Goal: Use online tool/utility: Utilize a website feature to perform a specific function

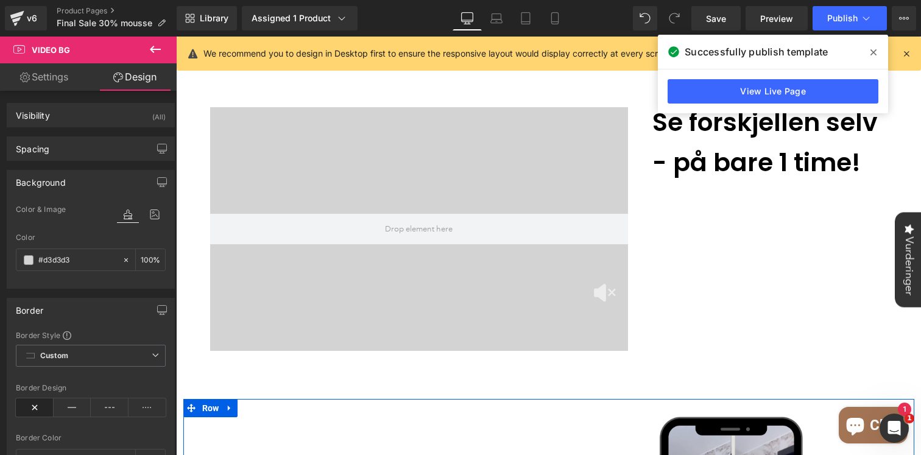
scroll to position [703, 0]
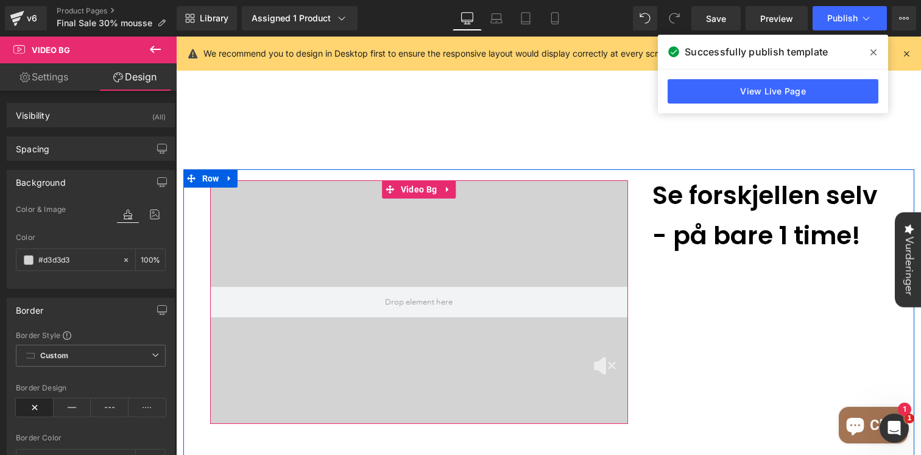
click at [316, 180] on div at bounding box center [419, 302] width 418 height 244
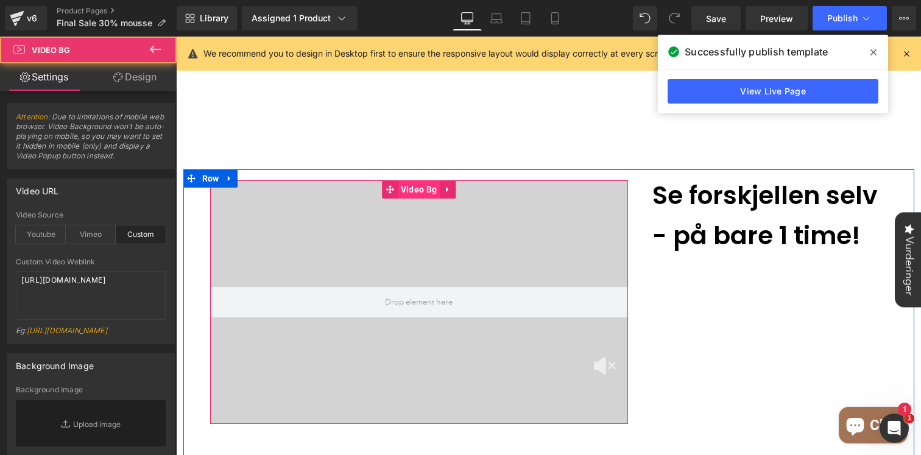
click at [416, 180] on span "Video Bg" at bounding box center [419, 189] width 42 height 18
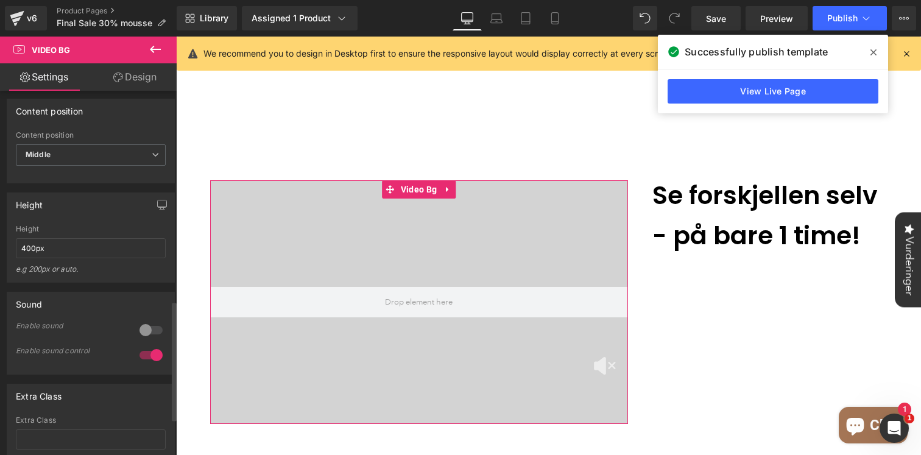
scroll to position [630, 0]
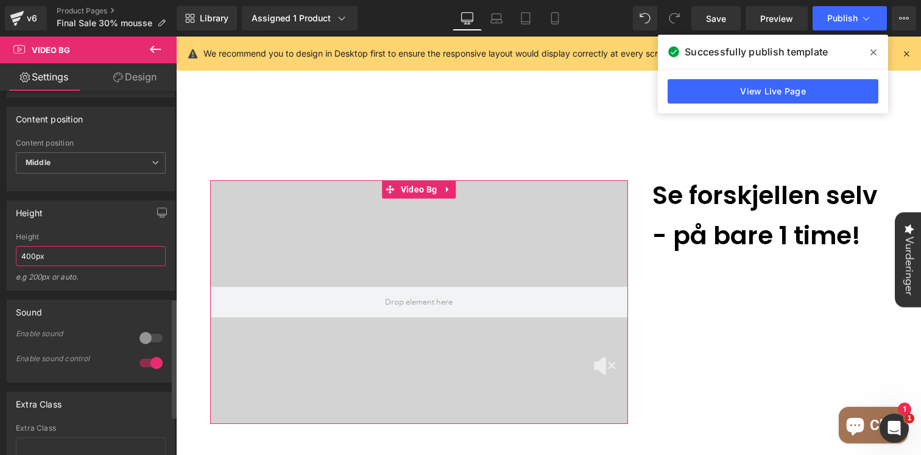
drag, startPoint x: 64, startPoint y: 283, endPoint x: 18, endPoint y: 282, distance: 46.3
click at [18, 266] on input "400px" at bounding box center [91, 256] width 150 height 20
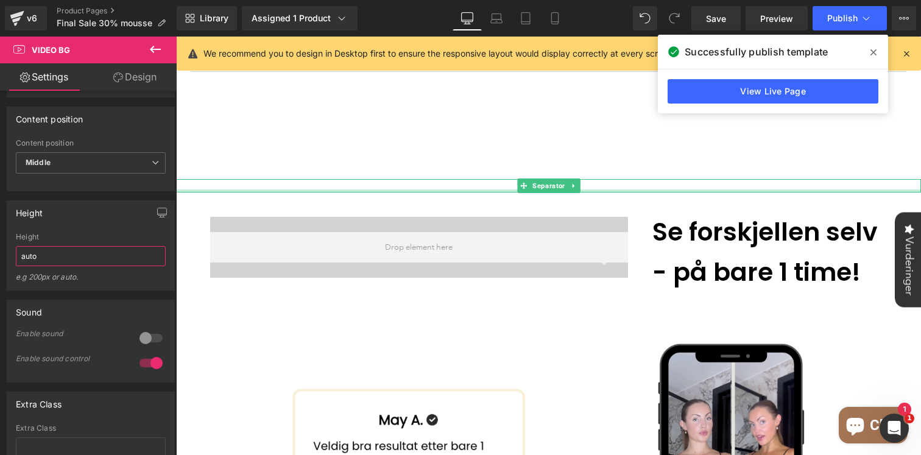
scroll to position [628, 0]
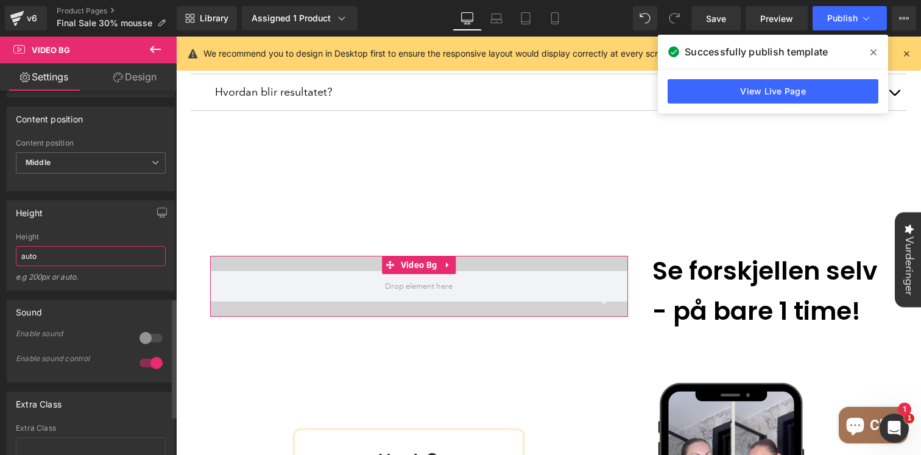
drag, startPoint x: 53, startPoint y: 285, endPoint x: 12, endPoint y: 283, distance: 40.9
click at [12, 283] on div "auto Height auto e.g 200px or auto. 400px Height 400px e.g 200px or auto. 400px…" at bounding box center [90, 261] width 167 height 57
type input "0"
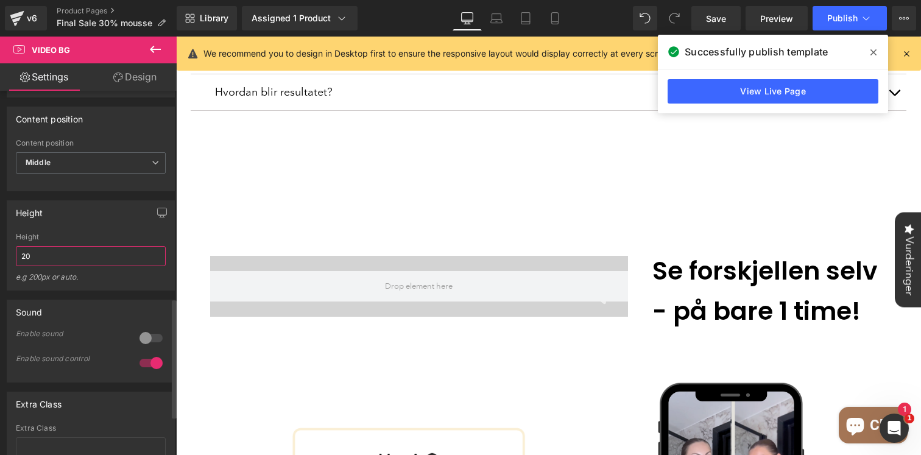
type input "2"
type input "1"
type input "400"
click at [101, 323] on div "Sound 0 Enable sound 1 Enable sound control" at bounding box center [91, 337] width 182 height 92
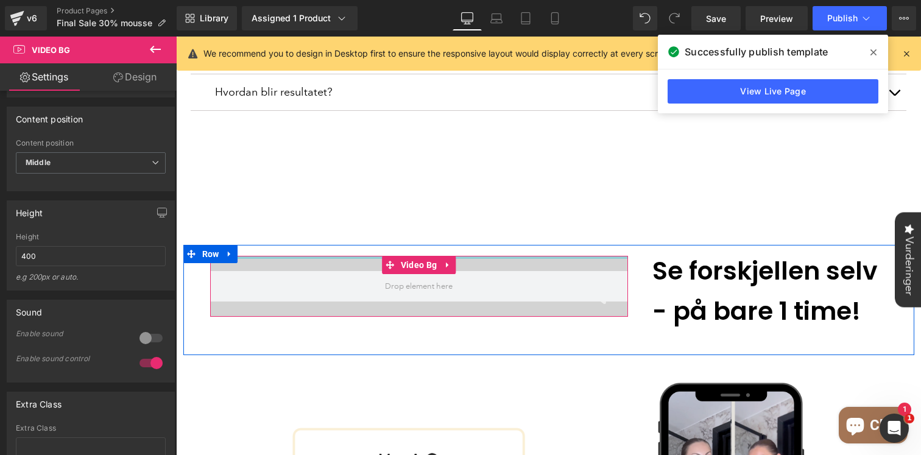
scroll to position [651, 0]
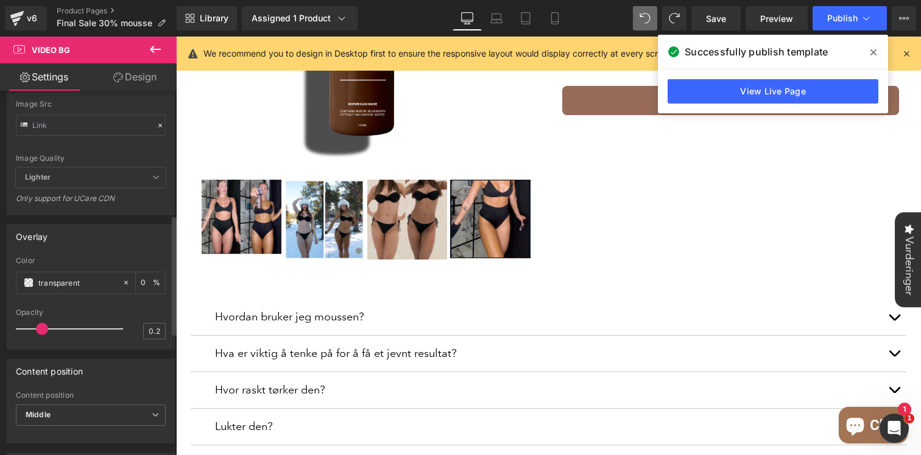
scroll to position [555, 0]
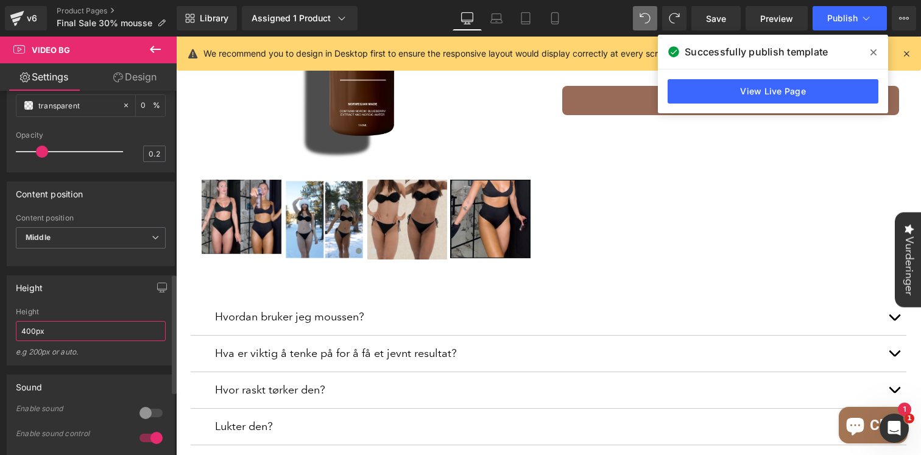
click at [58, 341] on input "400px" at bounding box center [91, 331] width 150 height 20
drag, startPoint x: 83, startPoint y: 362, endPoint x: 0, endPoint y: 360, distance: 82.9
click at [0, 360] on div "Height 400px Height 400px e.g 200px or auto. 400px Height 400px e.g 200px or au…" at bounding box center [91, 315] width 182 height 99
click at [84, 332] on div "Height Height e.g 200px or auto. 400px Height 400px e.g 200px or auto. 400px He…" at bounding box center [91, 320] width 168 height 90
click at [57, 341] on input "text" at bounding box center [91, 331] width 150 height 20
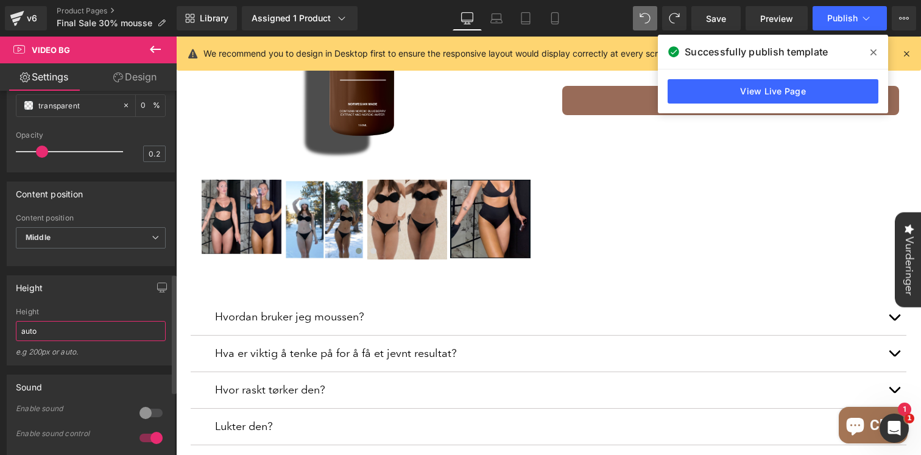
type input "auto"
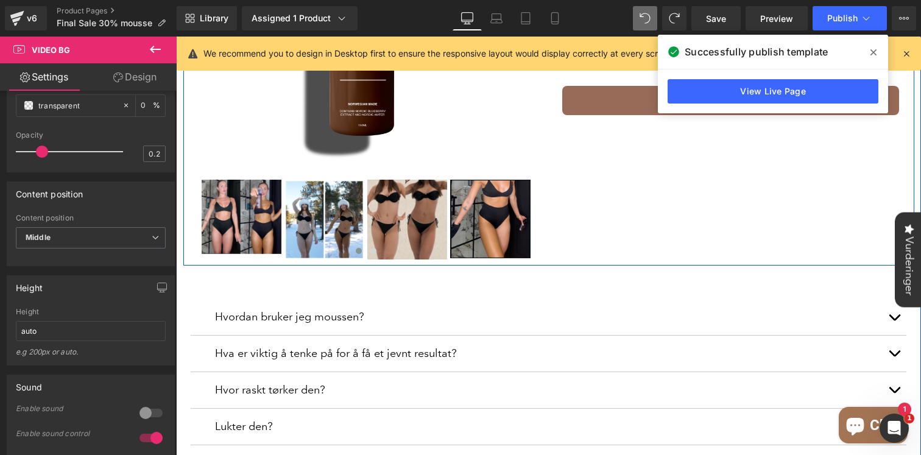
click at [697, 222] on div "Image Image Image Image Image Image Image ‹ › [GEOGRAPHIC_DATA] Nordic Tan Self…" at bounding box center [548, 87] width 731 height 357
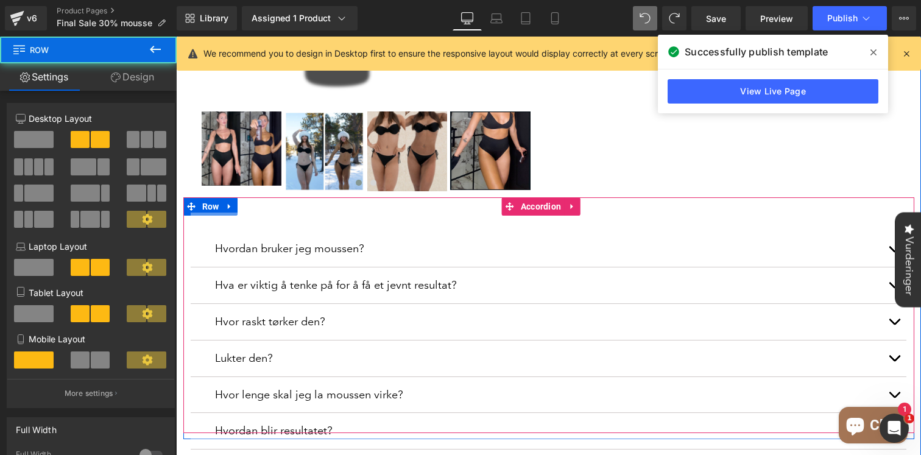
scroll to position [628, 0]
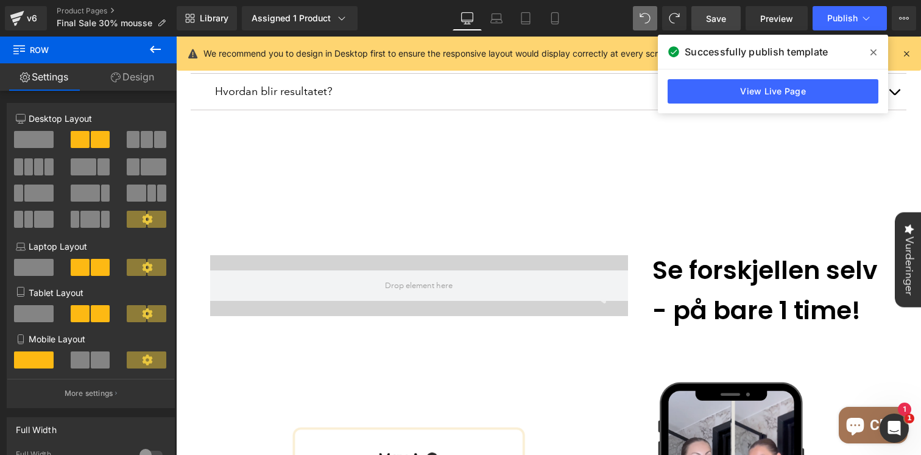
click at [714, 23] on span "Save" at bounding box center [716, 18] width 20 height 13
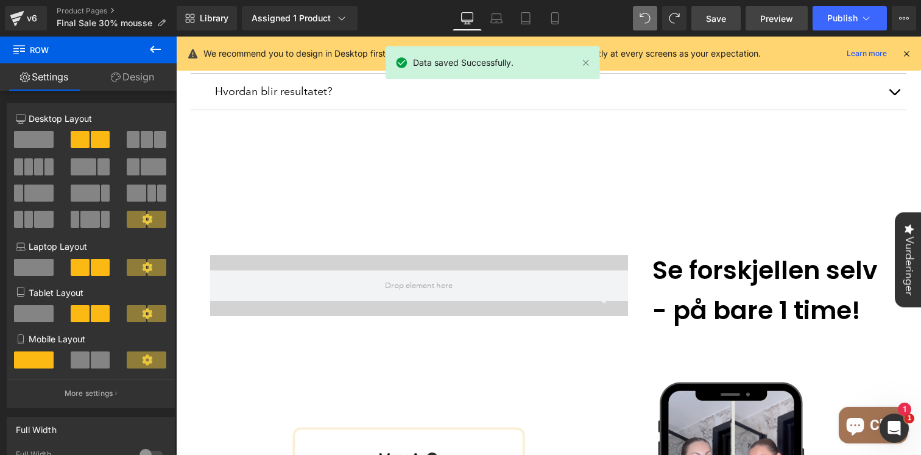
click at [790, 20] on span "Preview" at bounding box center [777, 18] width 33 height 13
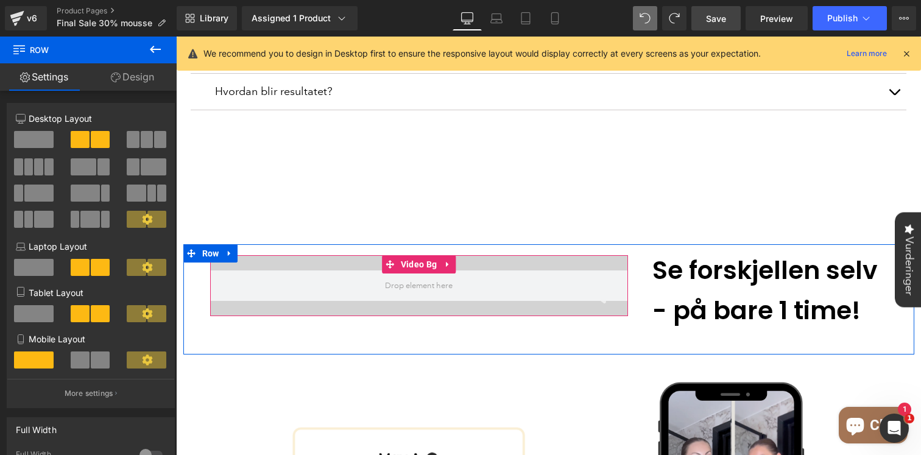
click at [251, 255] on div at bounding box center [419, 285] width 418 height 61
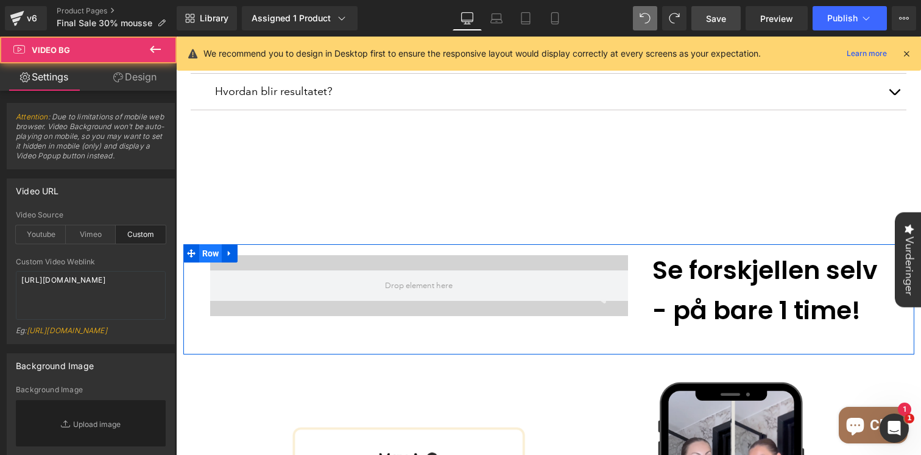
click at [213, 244] on span "Row" at bounding box center [210, 253] width 23 height 18
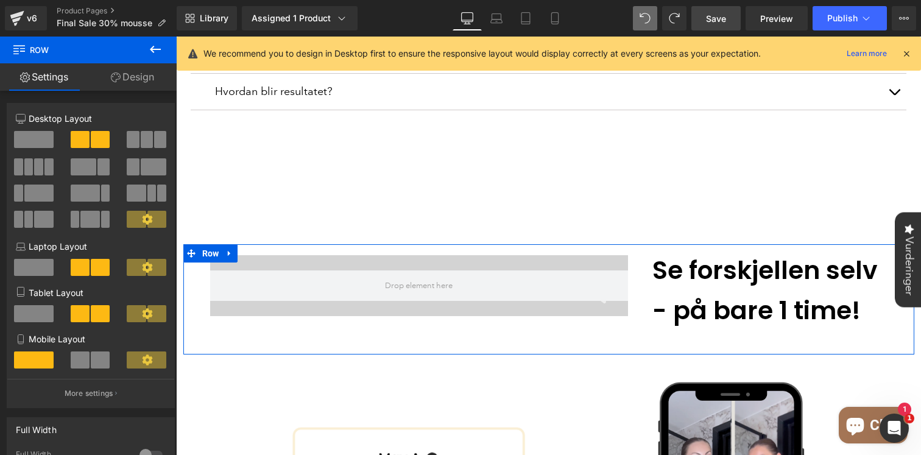
click at [143, 85] on link "Design" at bounding box center [132, 76] width 88 height 27
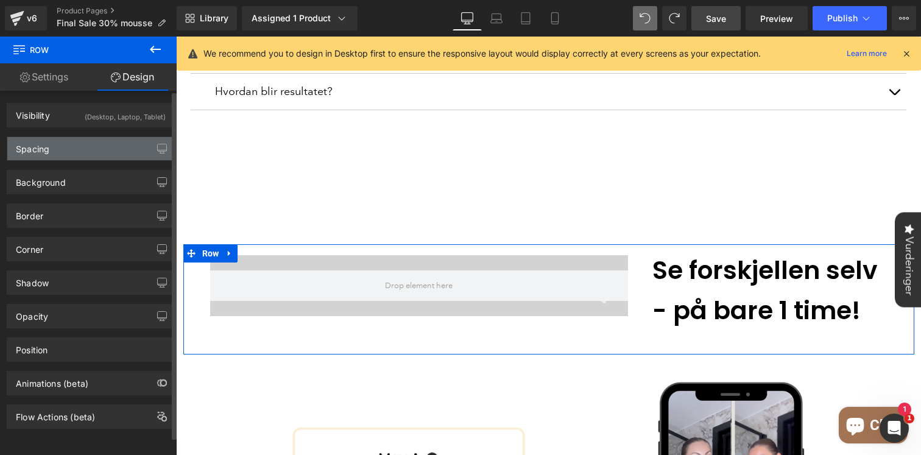
click at [90, 147] on div "Spacing" at bounding box center [90, 148] width 167 height 23
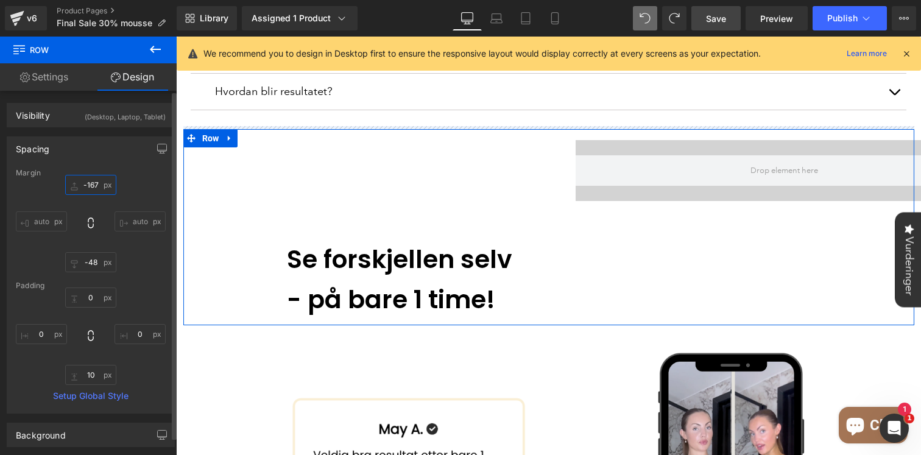
drag, startPoint x: 90, startPoint y: 193, endPoint x: 69, endPoint y: 308, distance: 117.7
click at [69, 308] on div "Margin -167px -167 auto auto -48px -48 auto auto [GEOGRAPHIC_DATA] 0px 0 0px 0 …" at bounding box center [90, 291] width 167 height 244
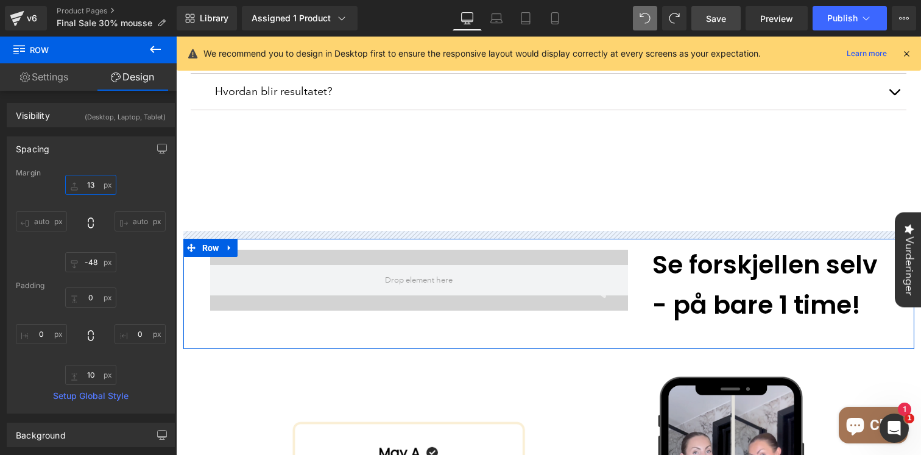
type input "14"
drag, startPoint x: 93, startPoint y: 193, endPoint x: 121, endPoint y: 83, distance: 114.0
click at [121, 83] on div "Settings Design 6+6 6+6 12+12 Column Size Customizer 6+6 Desktop Layout Laptop …" at bounding box center [88, 275] width 177 height 425
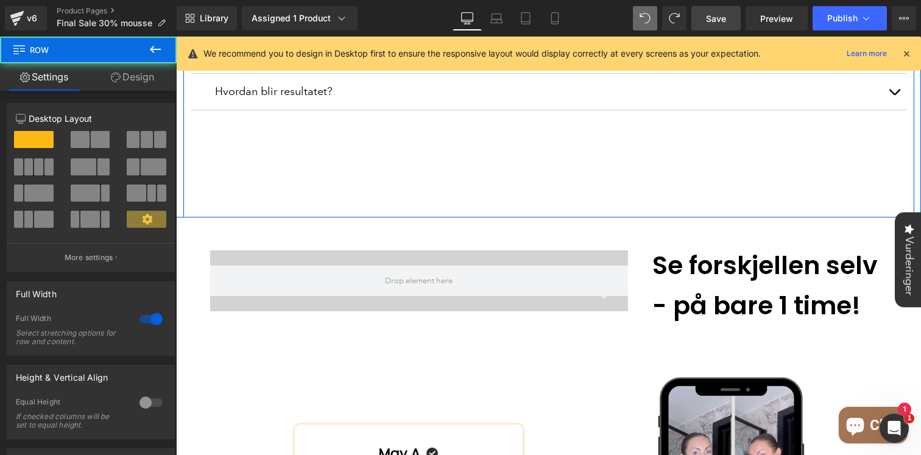
click at [150, 69] on link "Design" at bounding box center [132, 76] width 88 height 27
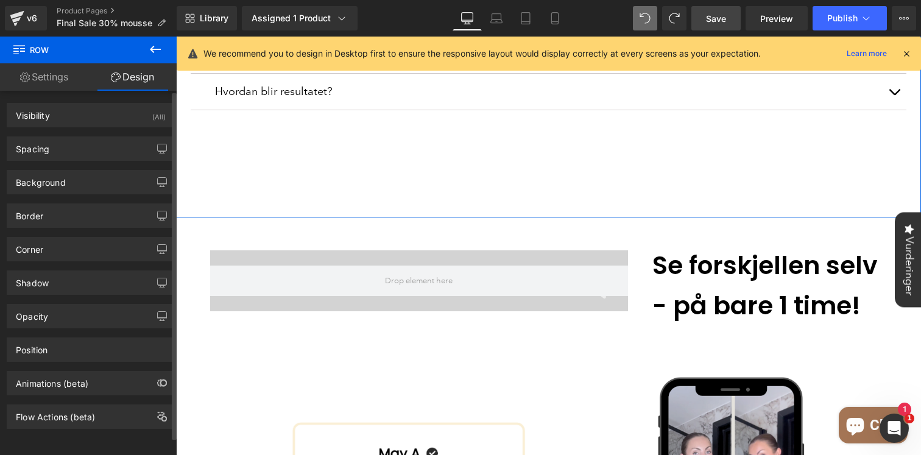
type input "22"
type input "-60"
type input "49"
type input "0"
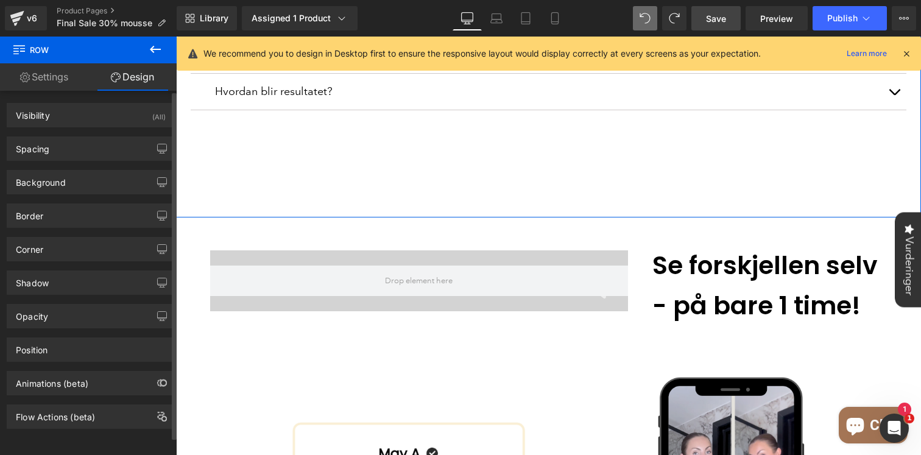
type input "0"
click at [63, 141] on div "Spacing" at bounding box center [90, 148] width 167 height 23
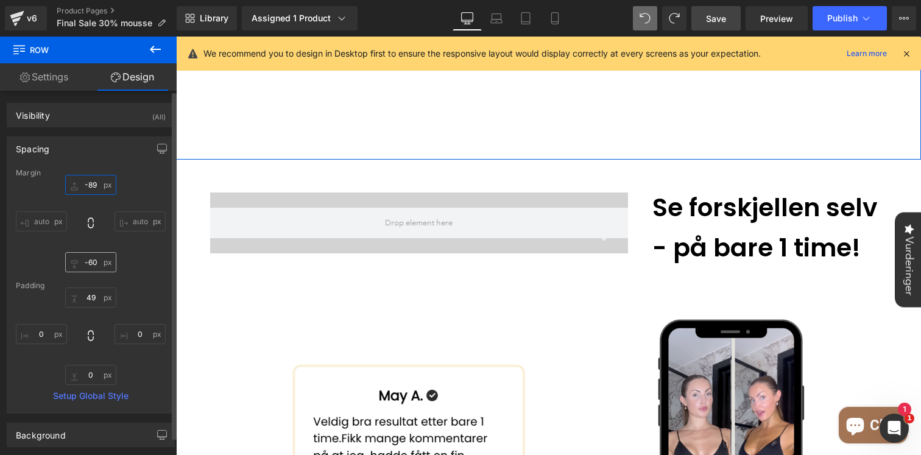
drag, startPoint x: 86, startPoint y: 190, endPoint x: 78, endPoint y: 257, distance: 68.1
click at [78, 257] on div "-89px -89 auto auto -60px -60 auto auto" at bounding box center [91, 224] width 150 height 98
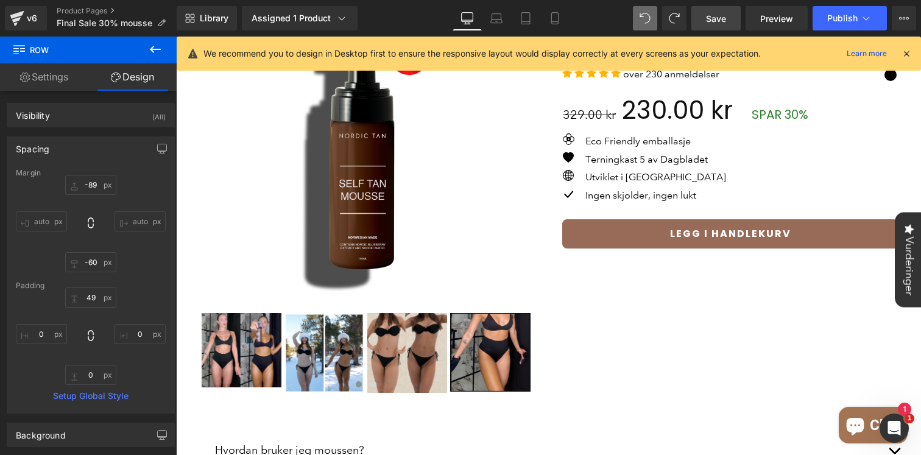
scroll to position [0, 0]
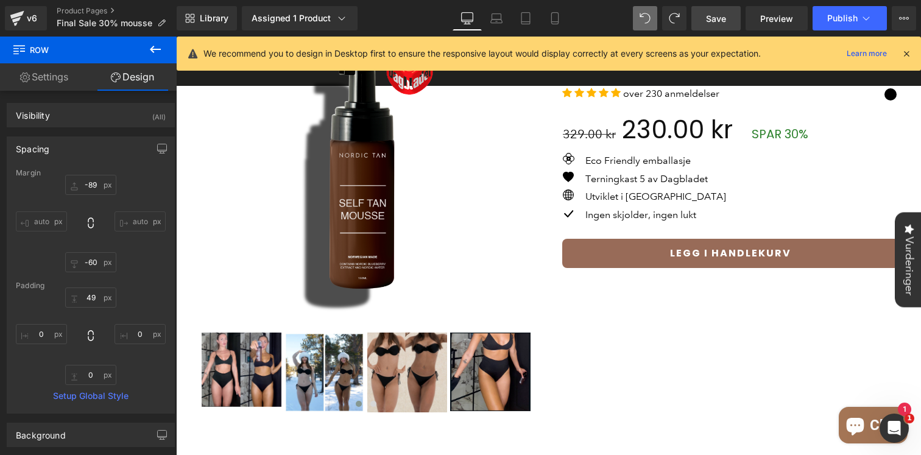
type input "22"
type input "-60"
type input "49"
type input "0"
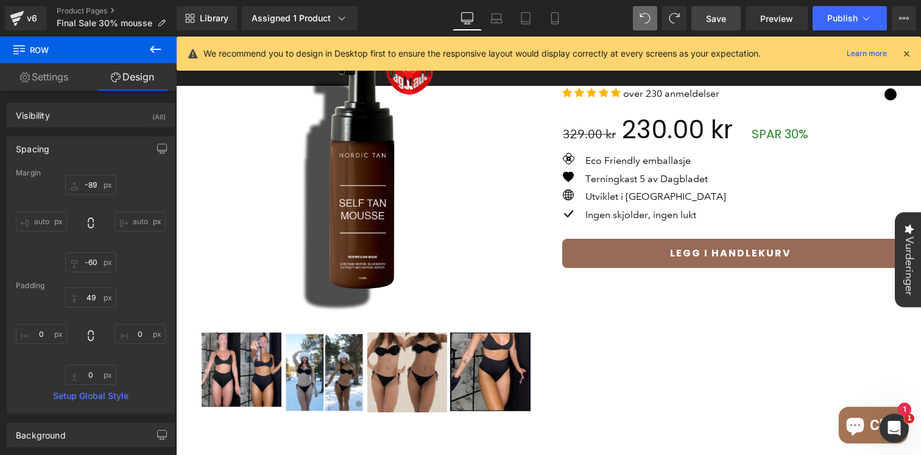
type input "0"
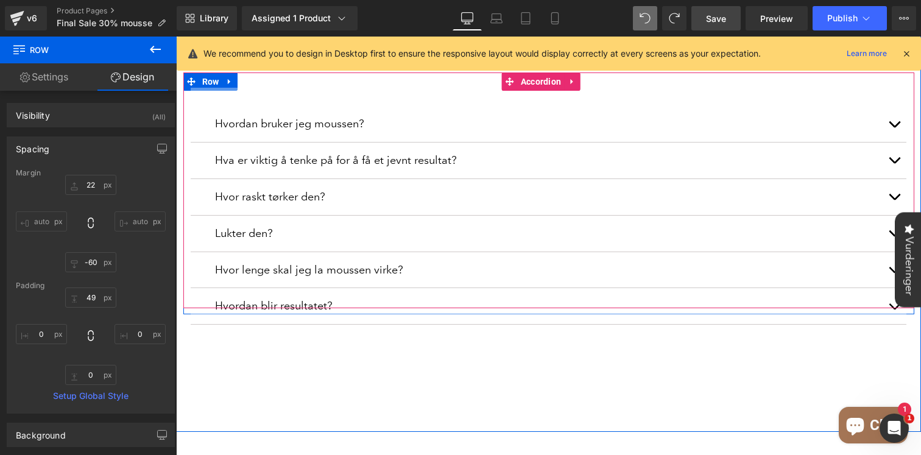
scroll to position [480, 0]
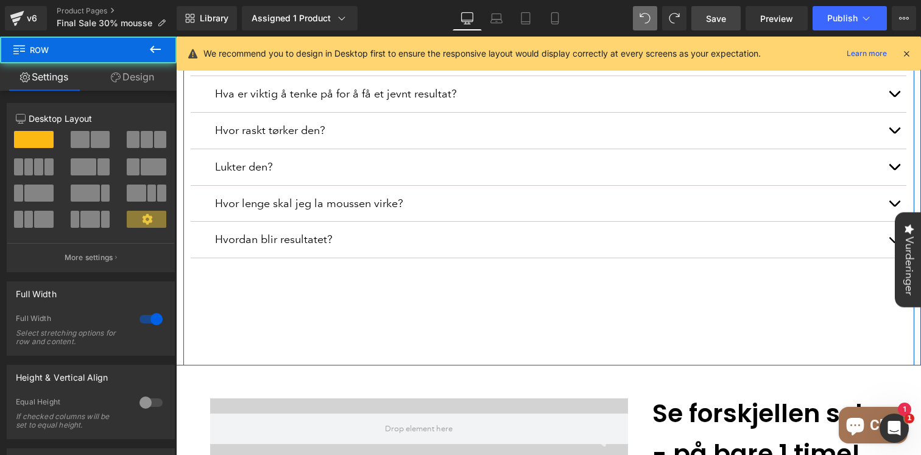
click at [380, 286] on div "Image Image Image Image Image Image Image ‹ › [GEOGRAPHIC_DATA] Nordic Tan Self…" at bounding box center [548, 74] width 745 height 583
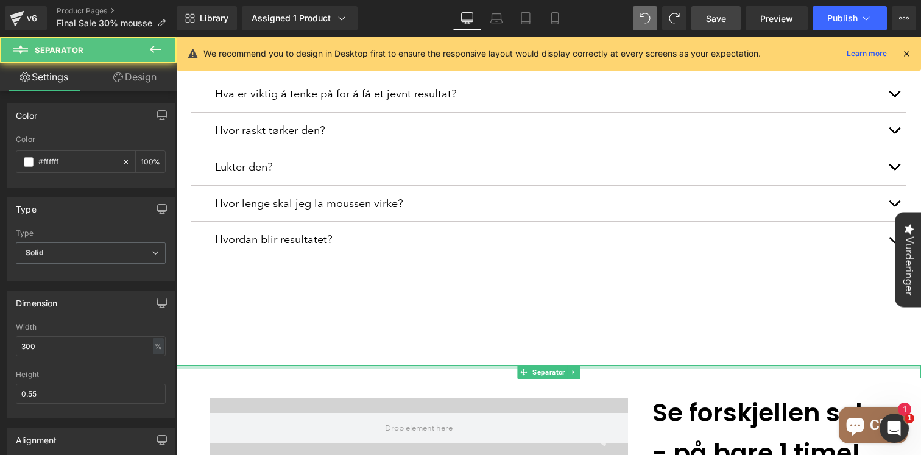
drag, startPoint x: 321, startPoint y: 353, endPoint x: 535, endPoint y: 344, distance: 214.1
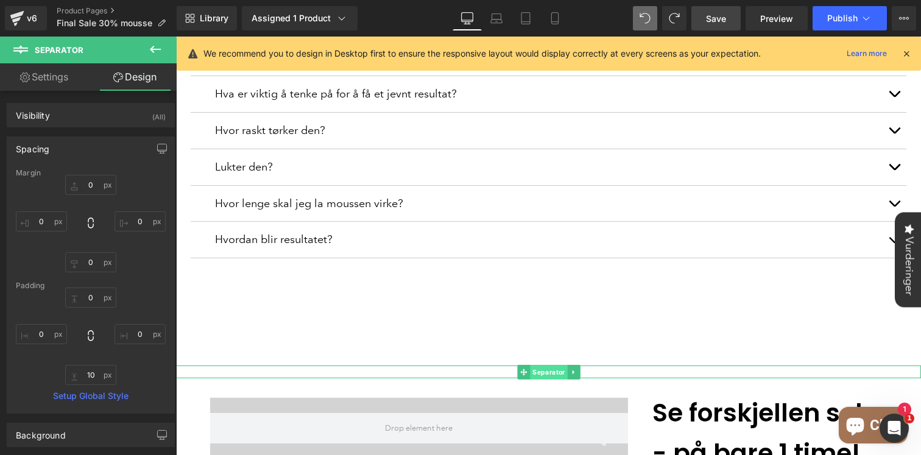
click at [542, 365] on span "Separator" at bounding box center [548, 372] width 37 height 15
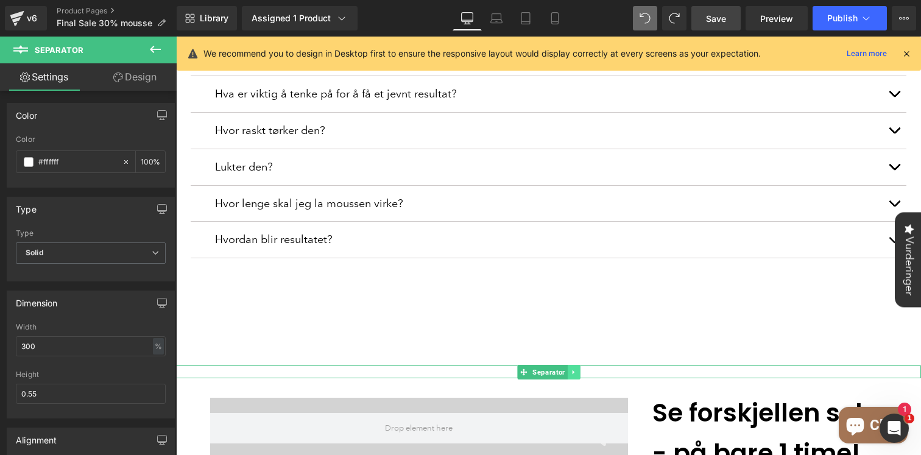
click at [571, 369] on icon at bounding box center [573, 372] width 7 height 7
click at [575, 365] on link at bounding box center [580, 372] width 13 height 15
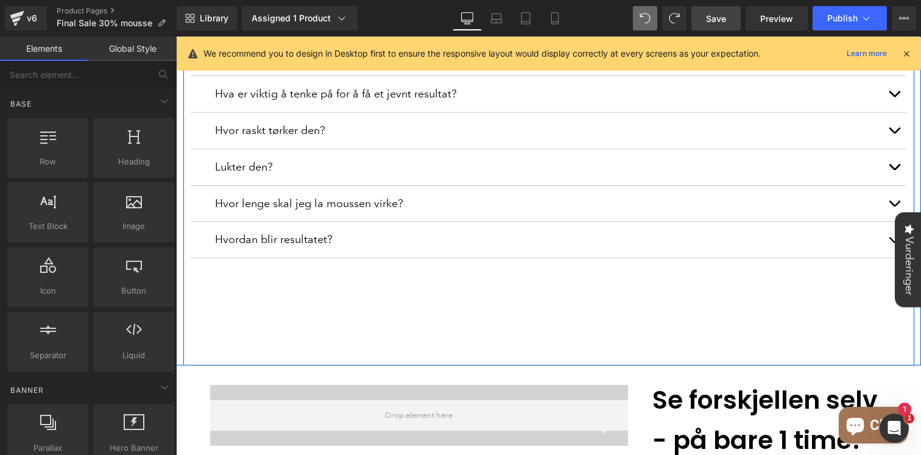
click at [232, 350] on div "Image Image Image Image Image Image Image ‹ › [GEOGRAPHIC_DATA] Nordic Tan Self…" at bounding box center [548, 74] width 745 height 583
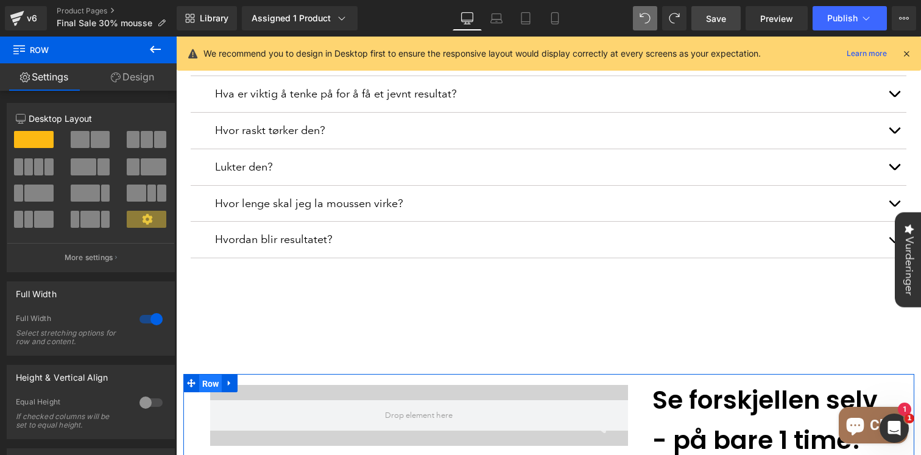
click at [208, 375] on span "Row" at bounding box center [210, 384] width 23 height 18
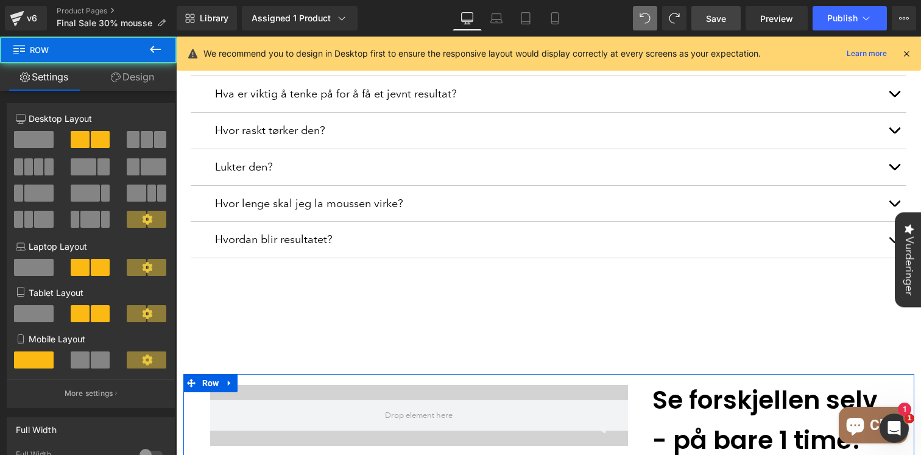
click at [139, 77] on link "Design" at bounding box center [132, 76] width 88 height 27
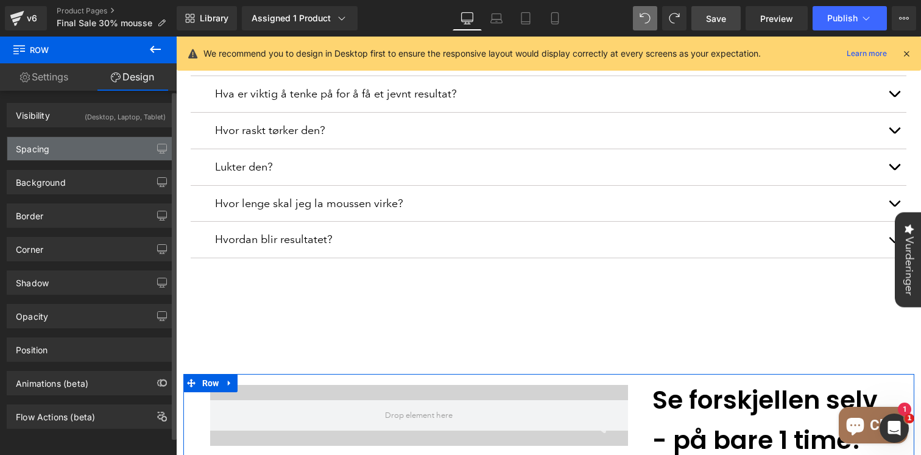
click at [59, 152] on div "Spacing" at bounding box center [90, 148] width 167 height 23
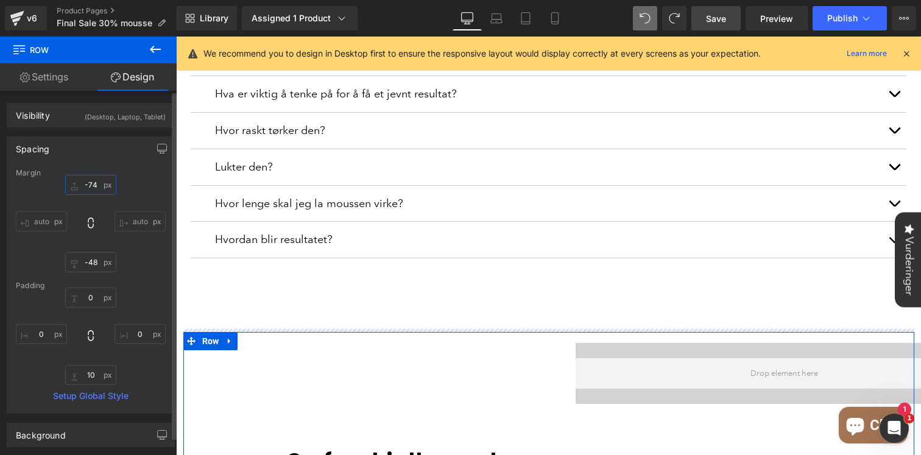
drag, startPoint x: 94, startPoint y: 193, endPoint x: 74, endPoint y: 246, distance: 57.3
click at [74, 246] on div "-74px -74 auto auto -48px -48 auto auto" at bounding box center [91, 224] width 150 height 98
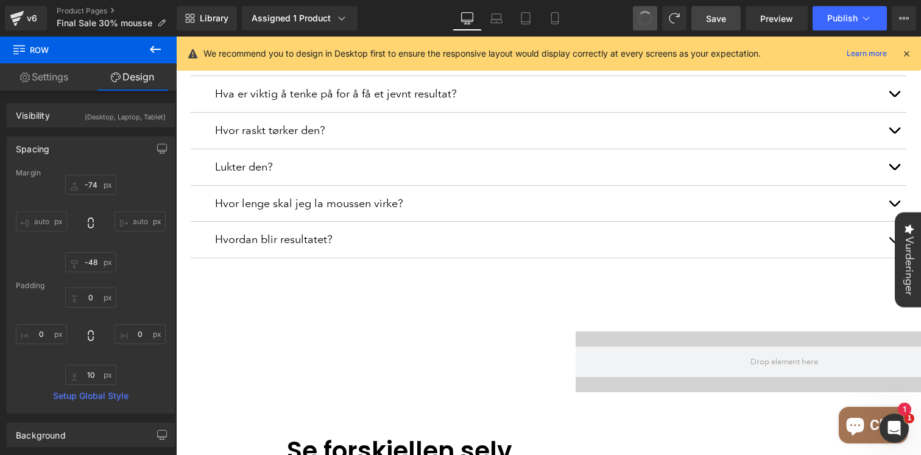
type input "14"
type input "-48"
type input "0"
type input "10"
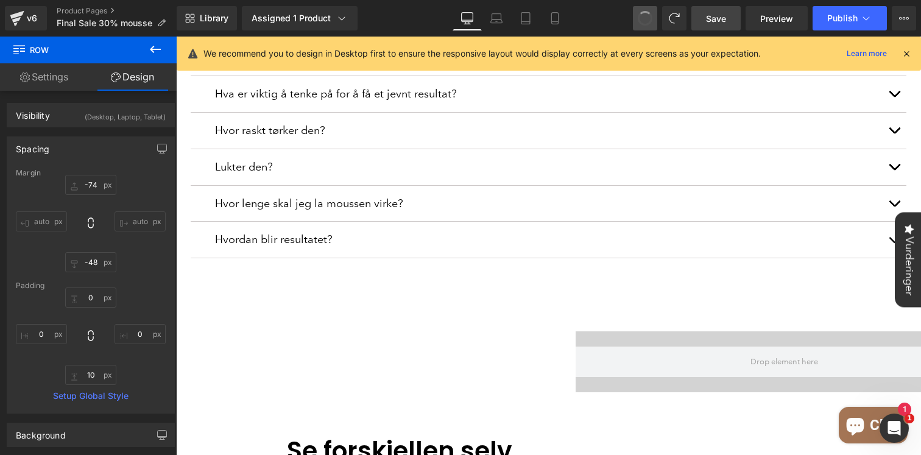
type input "0"
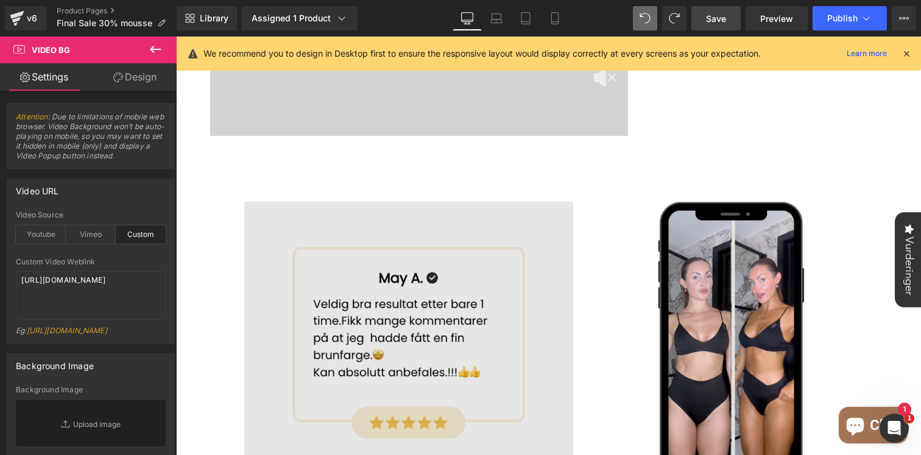
scroll to position [1007, 0]
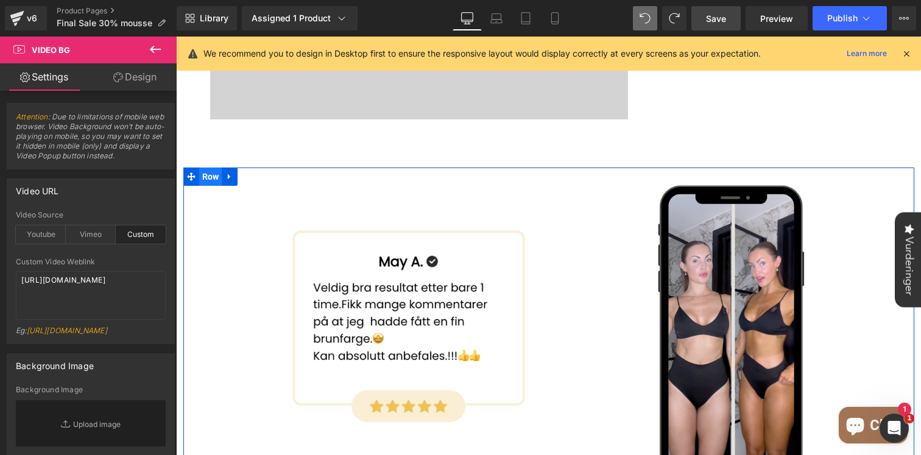
click at [216, 168] on span "Row" at bounding box center [210, 177] width 23 height 18
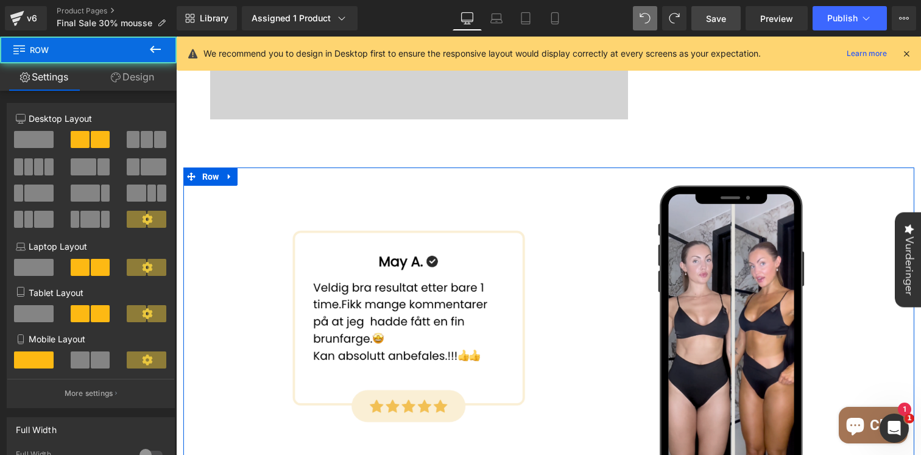
click at [144, 76] on link "Design" at bounding box center [132, 76] width 88 height 27
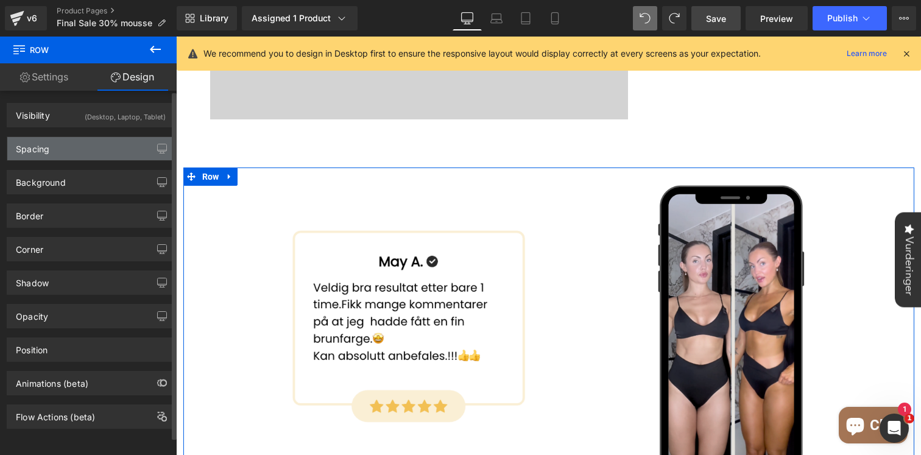
click at [76, 147] on div "Spacing" at bounding box center [90, 148] width 167 height 23
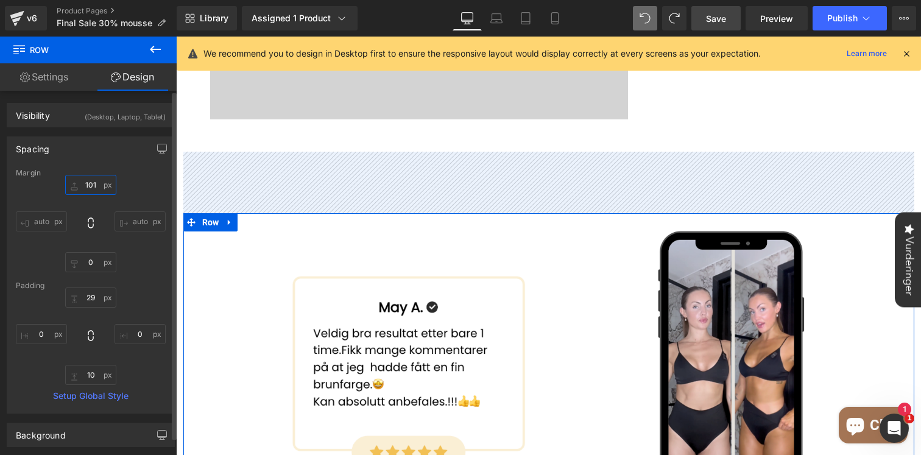
drag, startPoint x: 94, startPoint y: 193, endPoint x: 104, endPoint y: 147, distance: 46.7
click at [104, 147] on div "Spacing [GEOGRAPHIC_DATA] 101px 101 auto auto 0px 0 auto auto [GEOGRAPHIC_DATA]…" at bounding box center [91, 275] width 168 height 277
type input "101"
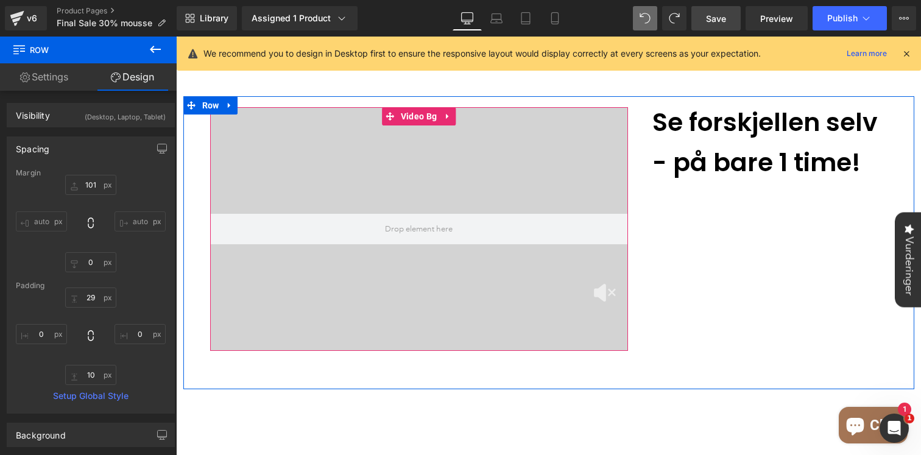
scroll to position [754, 0]
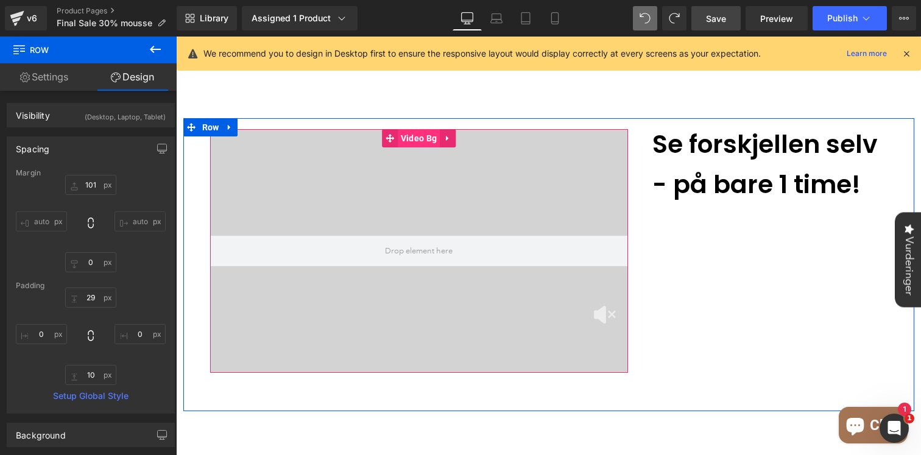
click at [416, 129] on span "Video Bg" at bounding box center [419, 138] width 42 height 18
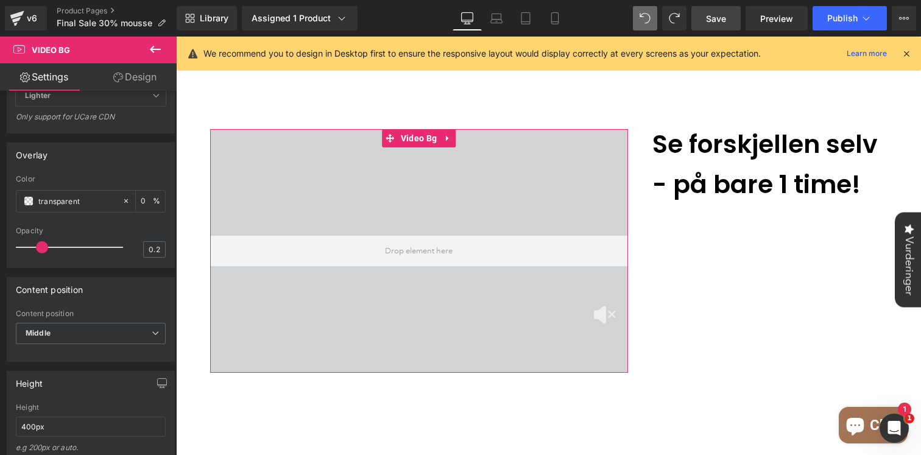
scroll to position [531, 0]
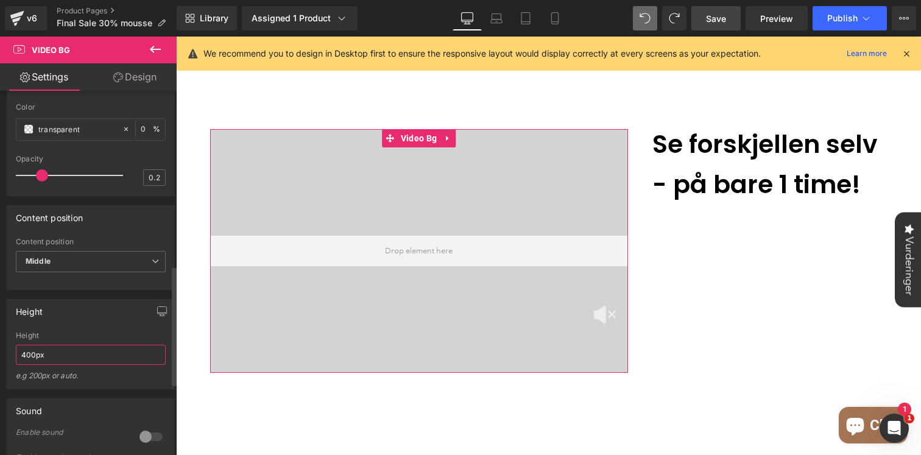
click at [26, 365] on input "400px" at bounding box center [91, 355] width 150 height 20
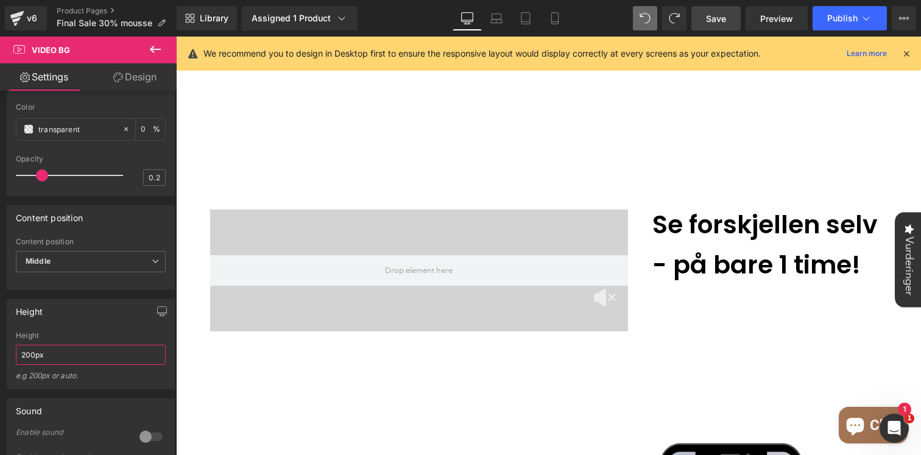
scroll to position [620, 0]
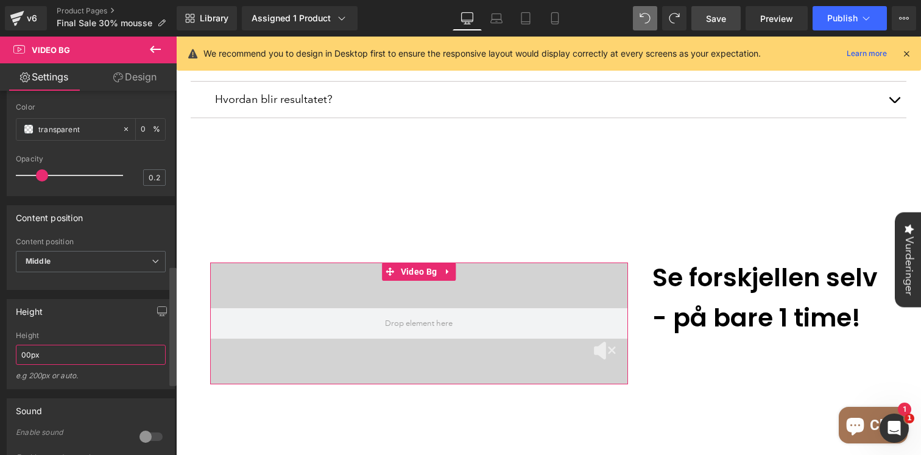
type input "400px"
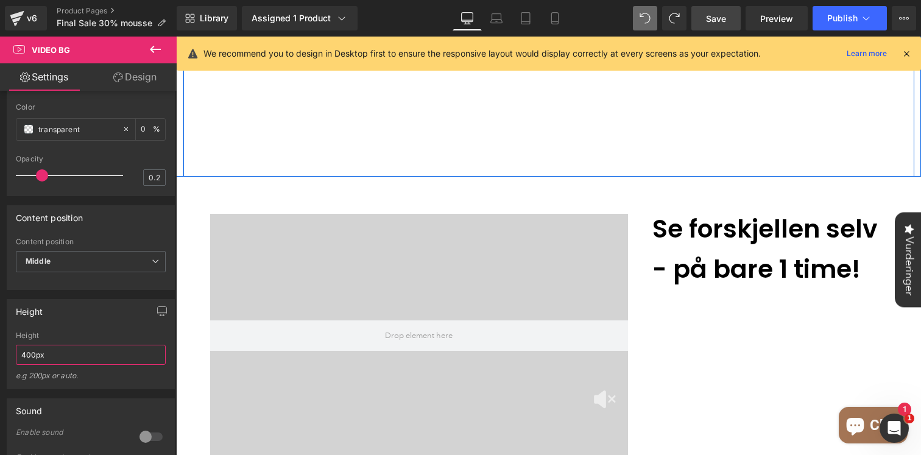
scroll to position [741, 0]
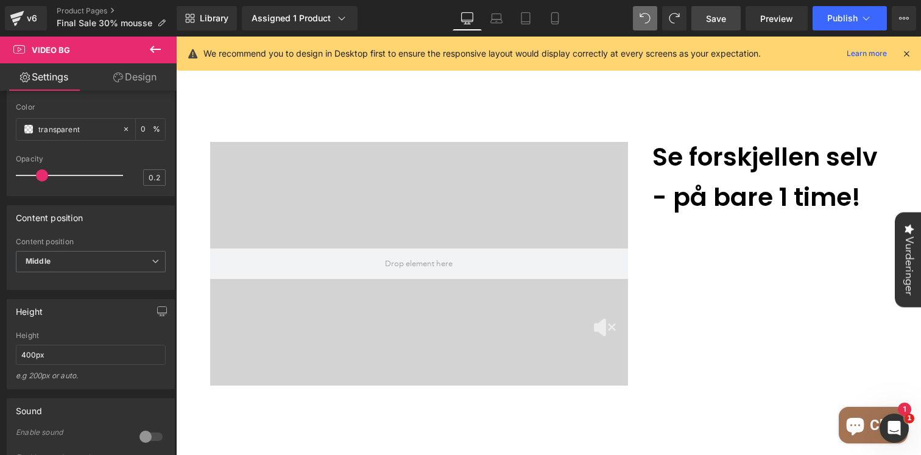
click at [723, 18] on span "Save" at bounding box center [716, 18] width 20 height 13
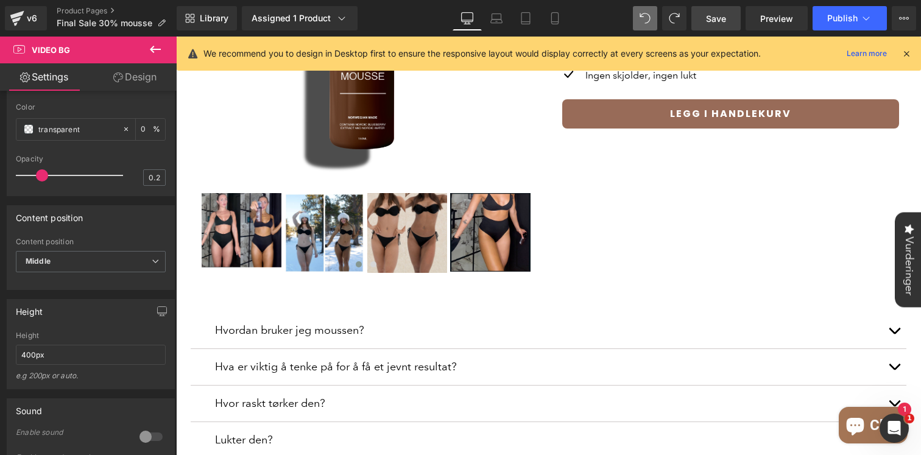
scroll to position [0, 0]
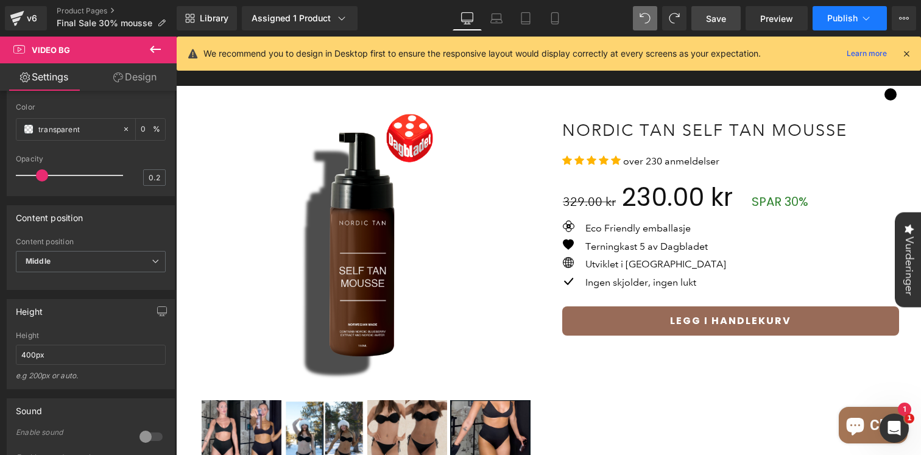
click at [830, 23] on span "Publish" at bounding box center [843, 18] width 30 height 10
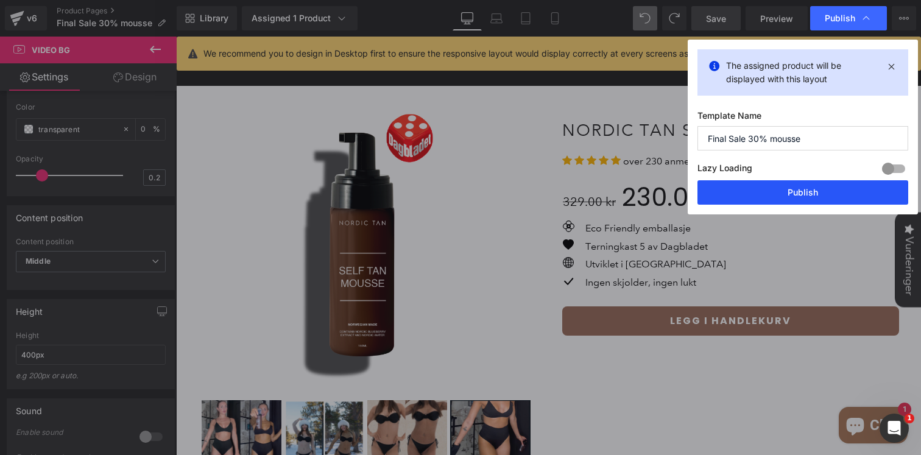
click at [753, 188] on button "Publish" at bounding box center [803, 192] width 211 height 24
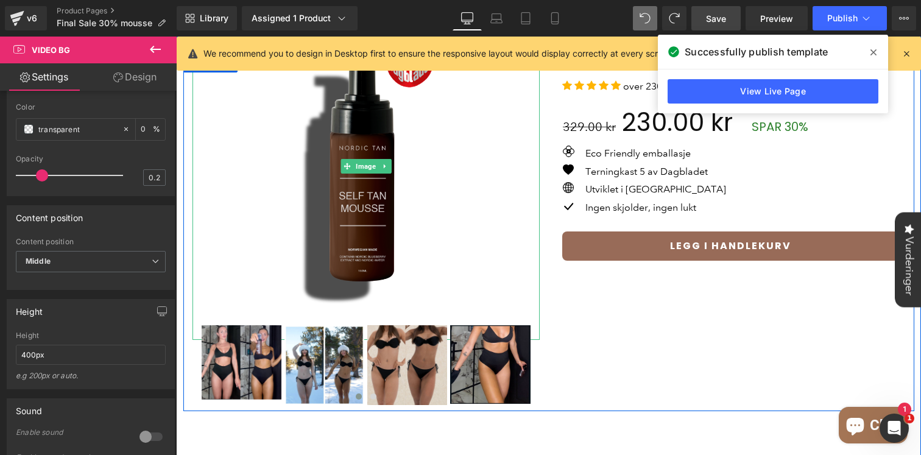
scroll to position [109, 0]
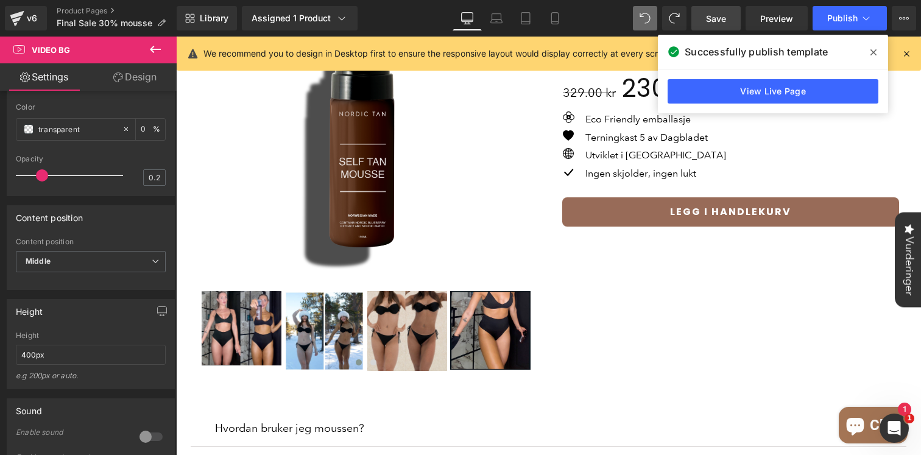
click at [876, 51] on icon at bounding box center [874, 53] width 6 height 10
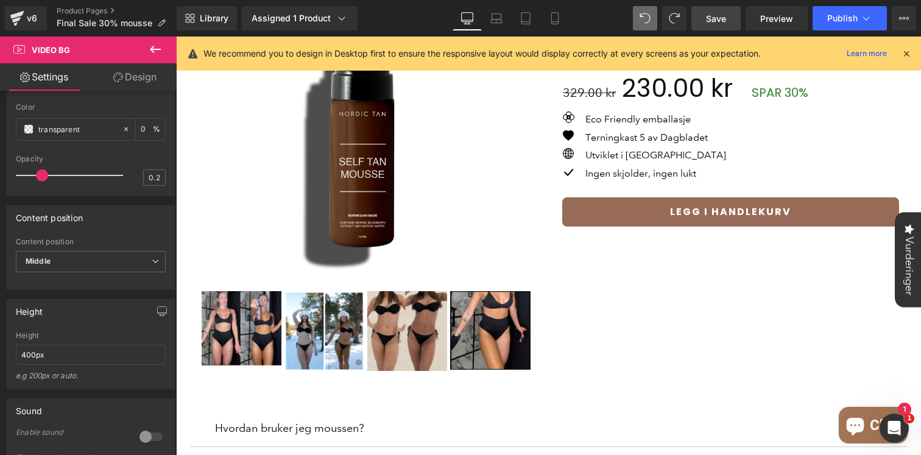
click at [900, 57] on div "We recommend you to design in Desktop first to ensure the responsive layout wou…" at bounding box center [553, 53] width 698 height 15
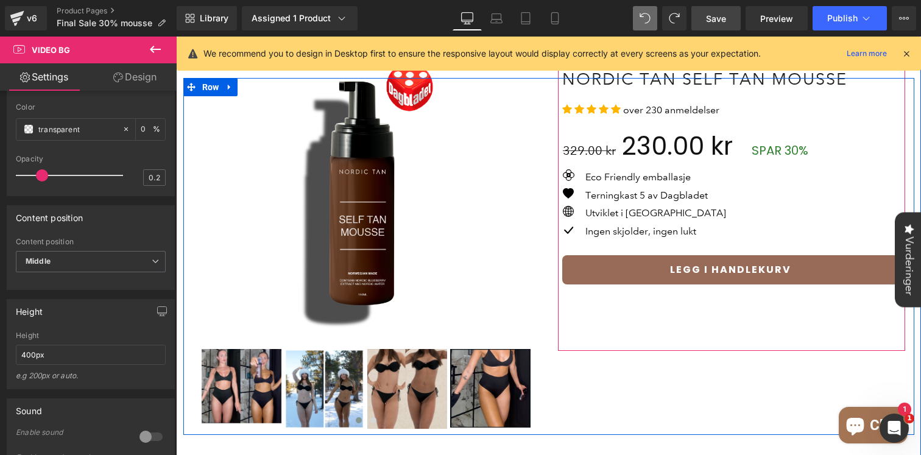
scroll to position [0, 0]
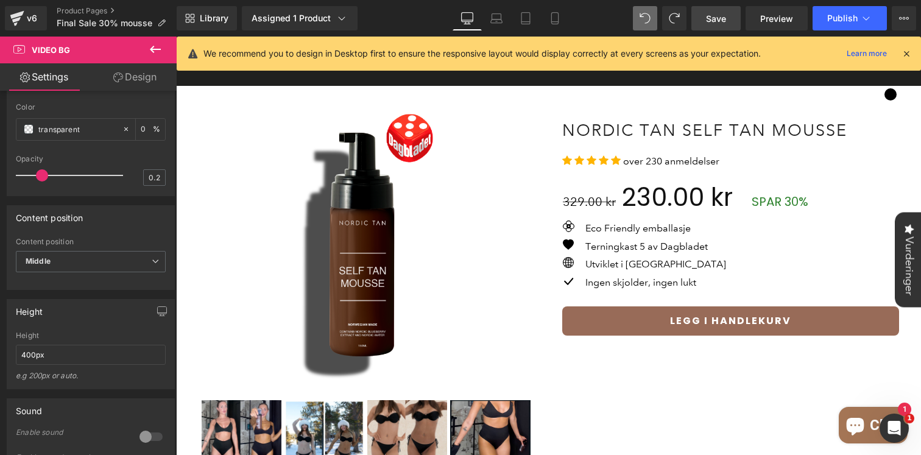
click at [901, 57] on icon at bounding box center [906, 53] width 11 height 11
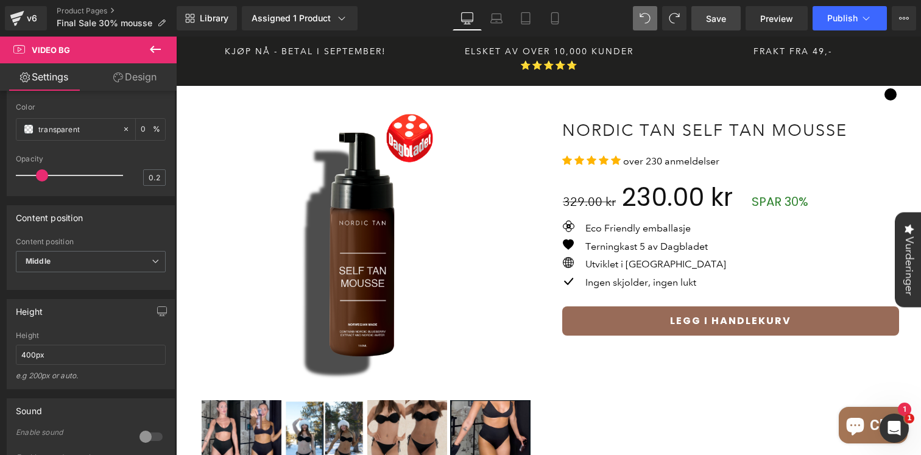
click at [910, 52] on p "FRAKT fra 49,-" at bounding box center [793, 54] width 244 height 21
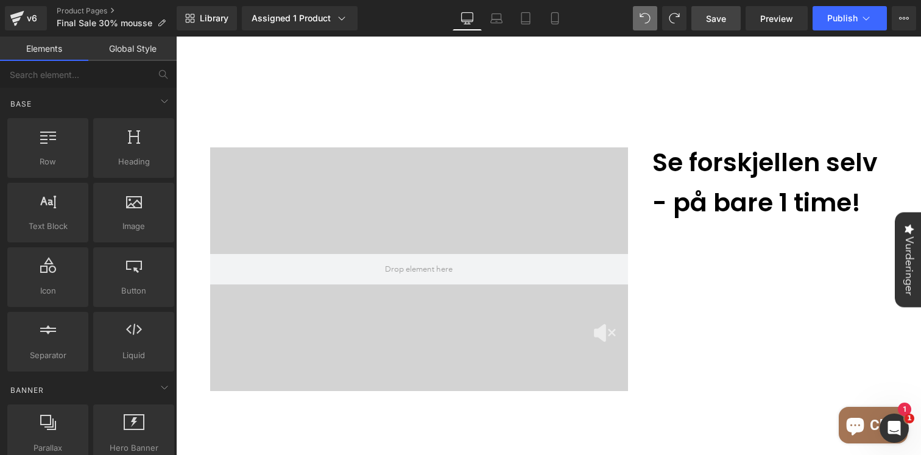
scroll to position [729, 0]
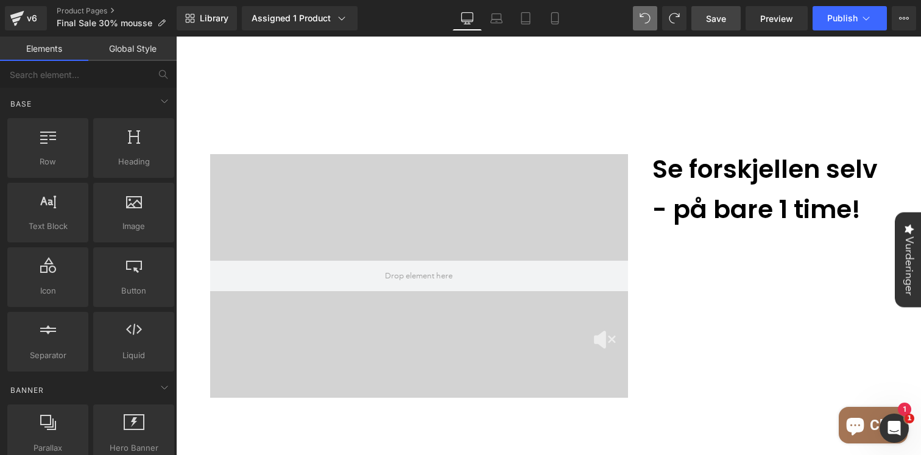
click at [279, 127] on div "SUMMER FINAL SPAR -30% Text Block 10.000+ KUNDER ⭐⭐⭐⭐⭐ Heading 00 Dager 00 Time…" at bounding box center [548, 410] width 745 height 2106
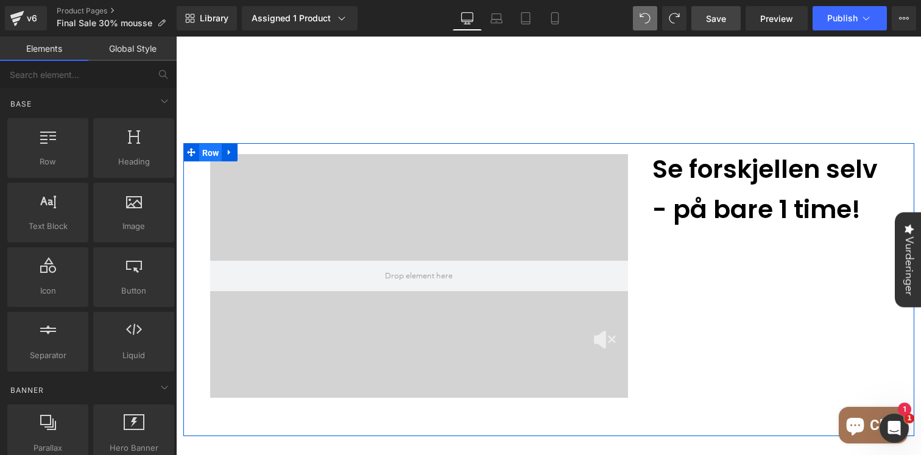
click at [205, 144] on span "Row" at bounding box center [210, 153] width 23 height 18
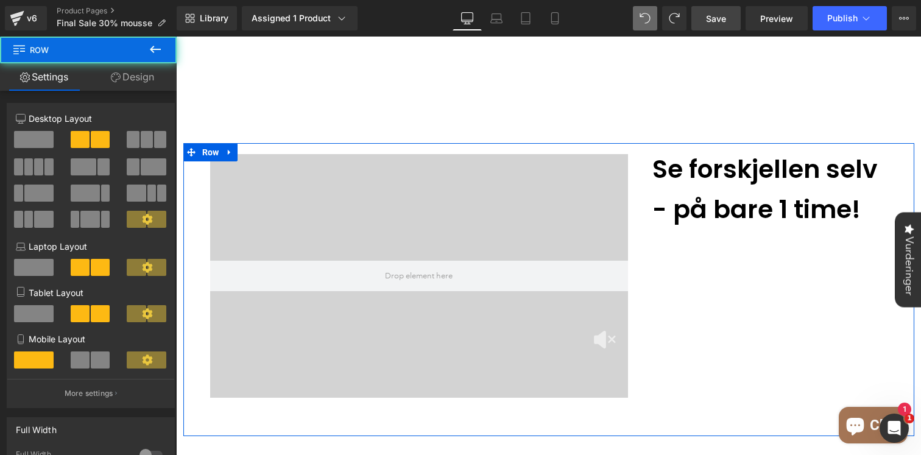
click at [123, 83] on link "Design" at bounding box center [132, 76] width 88 height 27
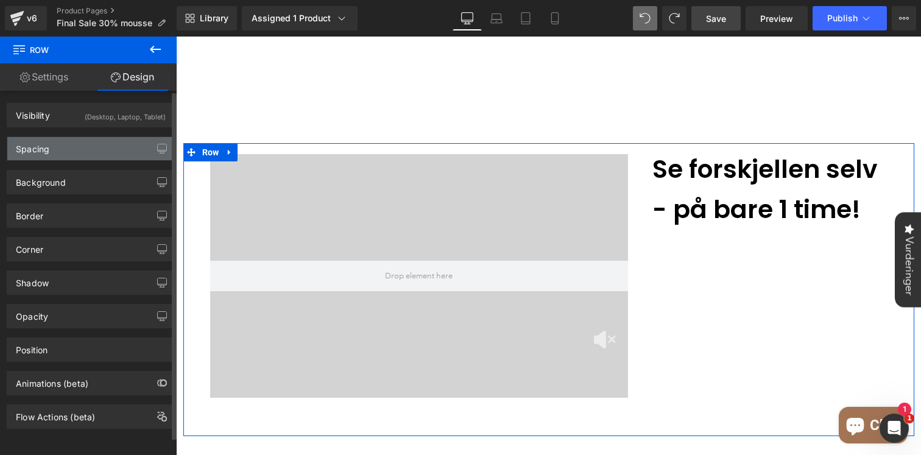
click at [80, 158] on div "Spacing" at bounding box center [90, 148] width 167 height 23
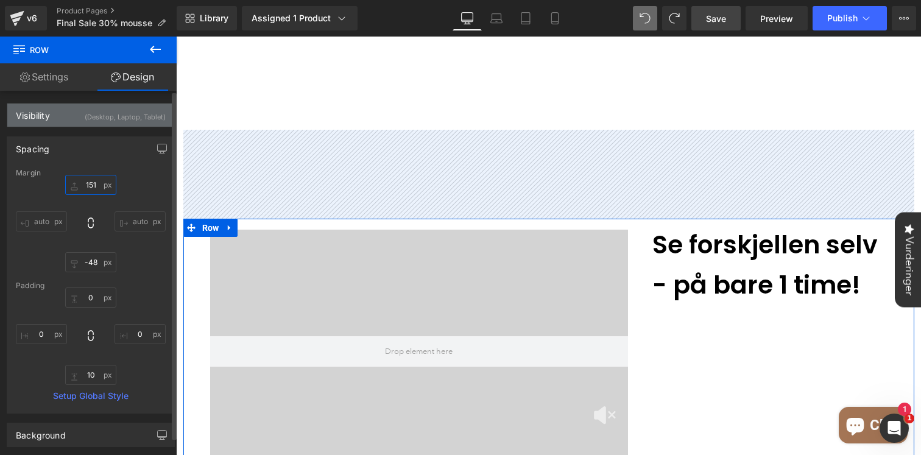
type input "151"
drag, startPoint x: 85, startPoint y: 191, endPoint x: 109, endPoint y: 115, distance: 79.2
click at [104, 112] on div "Visibility (Desktop, Laptop, Tablet) 0|0|0|0 1 Show on Desktop 1 Show on Laptop…" at bounding box center [91, 386] width 182 height 591
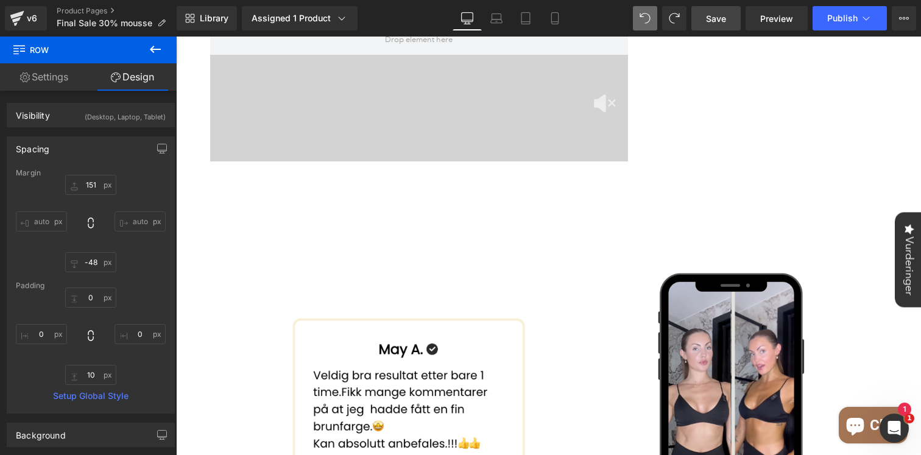
scroll to position [1060, 0]
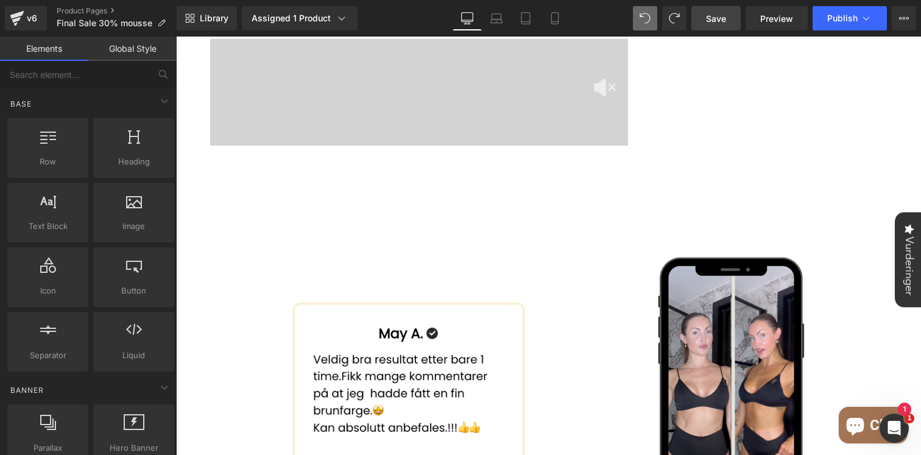
click at [263, 216] on div "SUMMER FINAL SPAR -30% Text Block 10.000+ KUNDER ⭐⭐⭐⭐⭐ Heading 00 Dager 00 Time…" at bounding box center [548, 118] width 745 height 2185
click at [343, 218] on div "SUMMER FINAL SPAR -30% Text Block 10.000+ KUNDER ⭐⭐⭐⭐⭐ Heading 00 Dager 00 Time…" at bounding box center [548, 118] width 745 height 2185
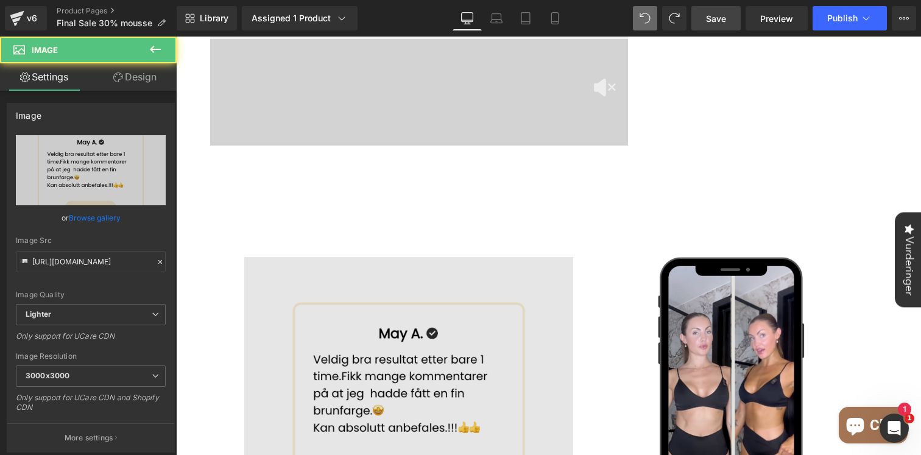
click at [300, 279] on img at bounding box center [408, 395] width 329 height 276
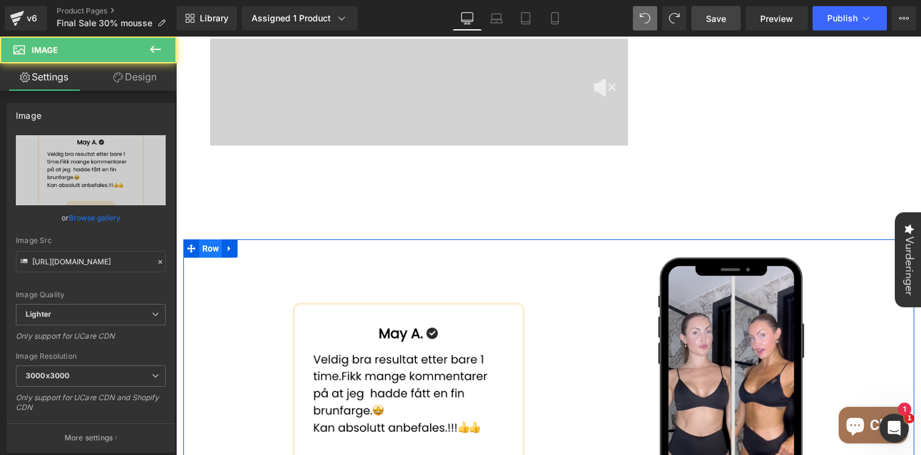
click at [211, 240] on span "Row" at bounding box center [210, 249] width 23 height 18
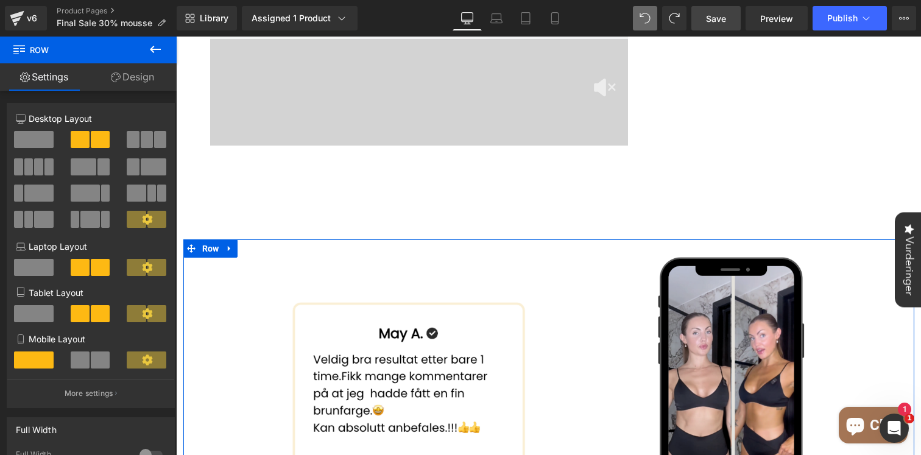
click at [137, 75] on link "Design" at bounding box center [132, 76] width 88 height 27
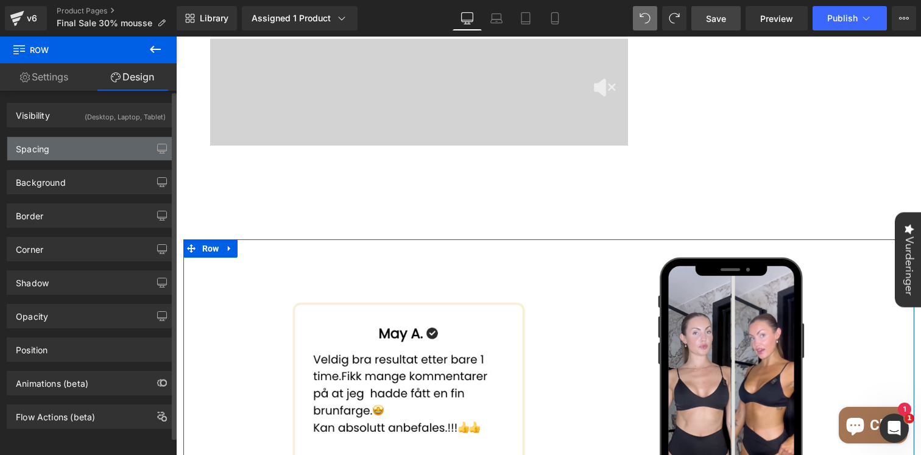
click at [105, 145] on div "Spacing" at bounding box center [90, 148] width 167 height 23
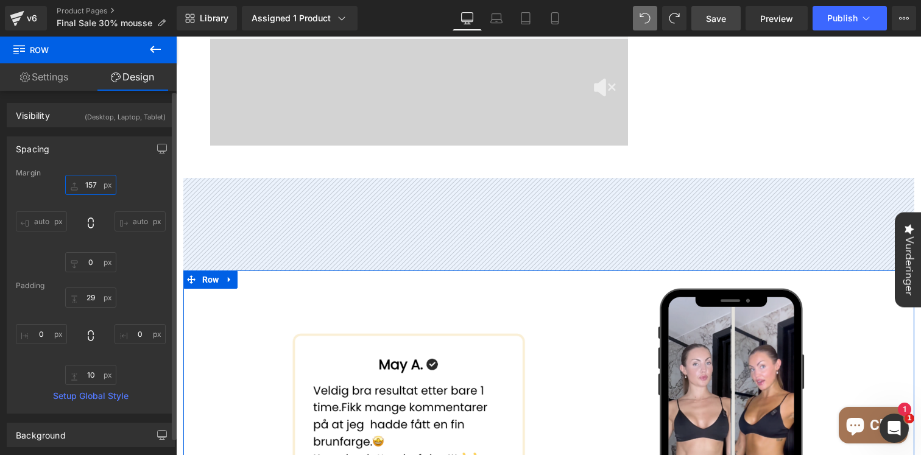
type input "158"
drag, startPoint x: 98, startPoint y: 191, endPoint x: 101, endPoint y: 157, distance: 34.9
click at [101, 157] on div "Spacing [GEOGRAPHIC_DATA] 158px 158 auto auto 0px 0 auto auto [GEOGRAPHIC_DATA]…" at bounding box center [91, 275] width 168 height 277
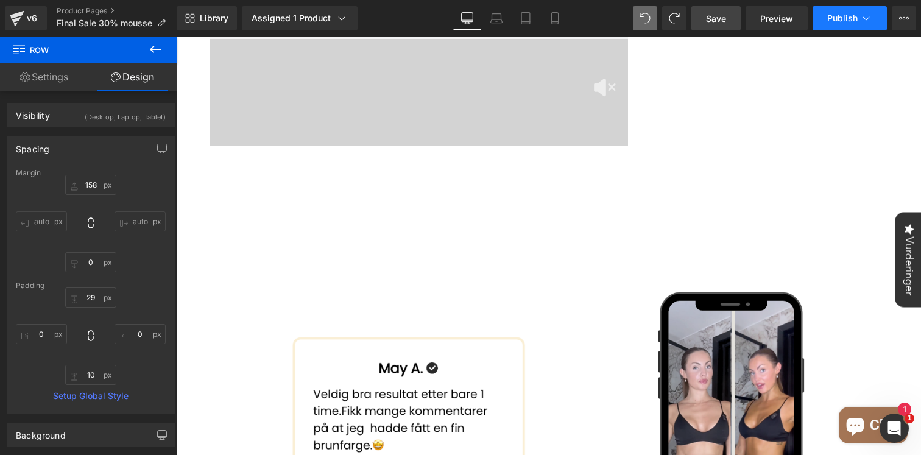
click at [850, 16] on span "Publish" at bounding box center [843, 18] width 30 height 10
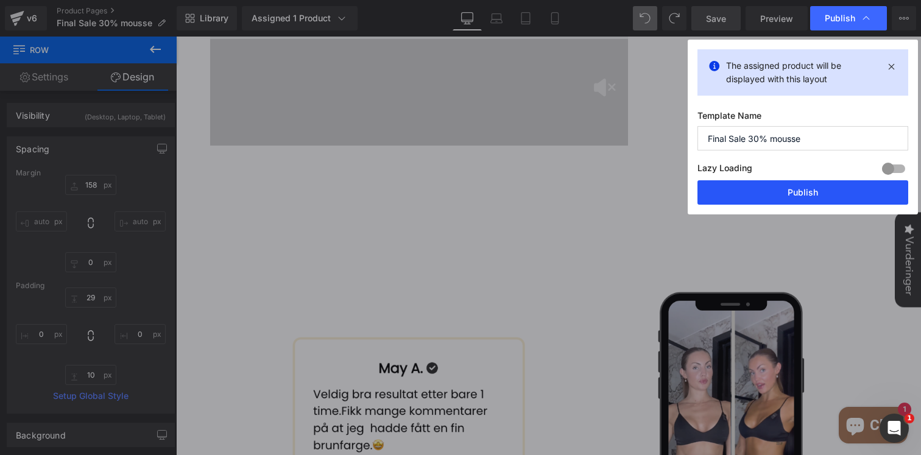
click at [817, 196] on button "Publish" at bounding box center [803, 192] width 211 height 24
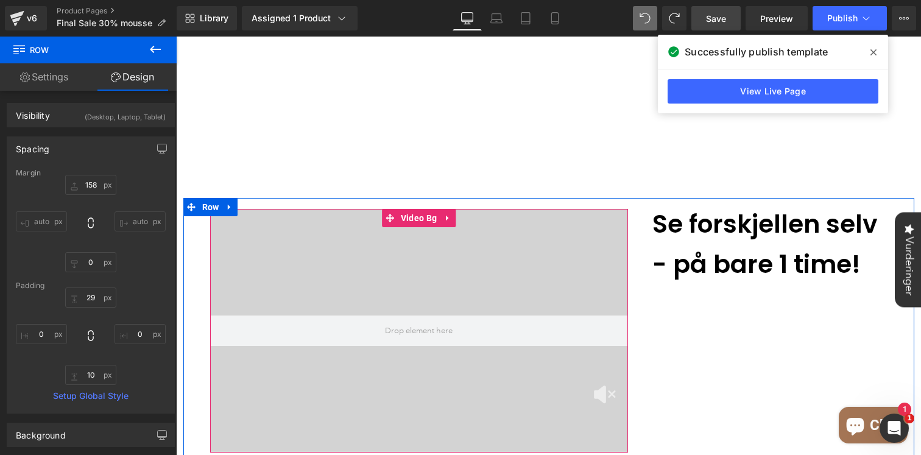
scroll to position [636, 0]
